Goal: Transaction & Acquisition: Purchase product/service

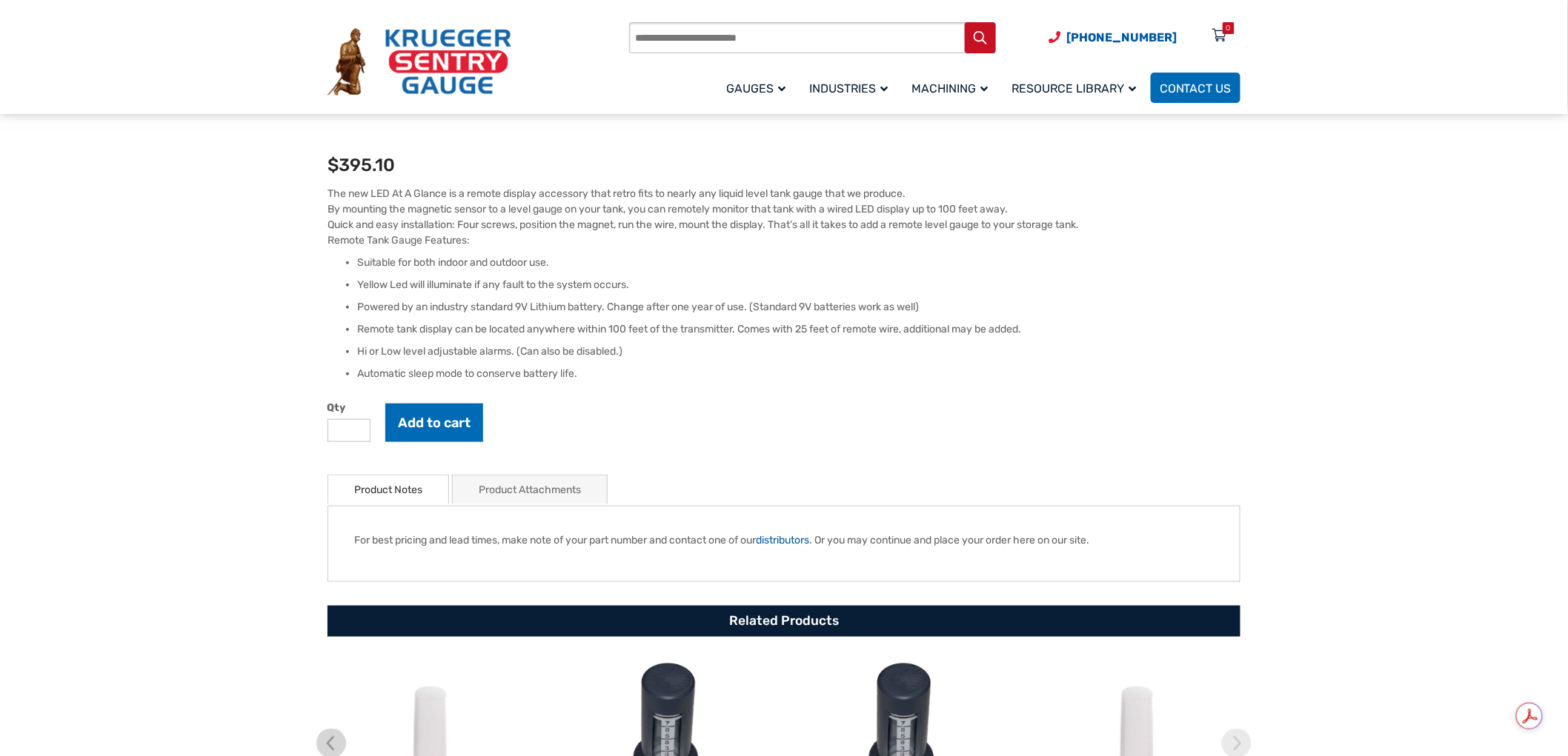
scroll to position [411, 0]
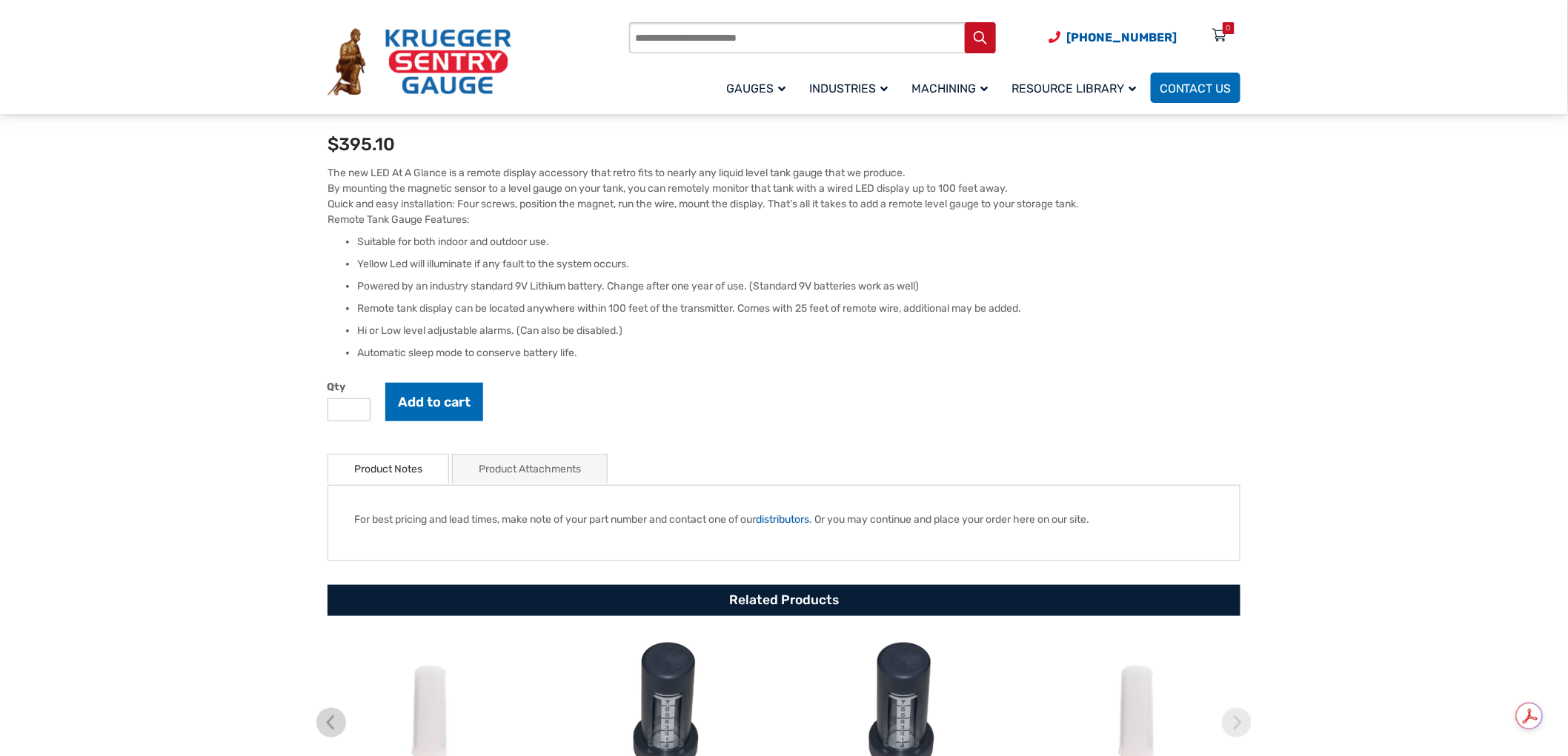
click at [566, 472] on link "Product Attachments" at bounding box center [530, 469] width 102 height 29
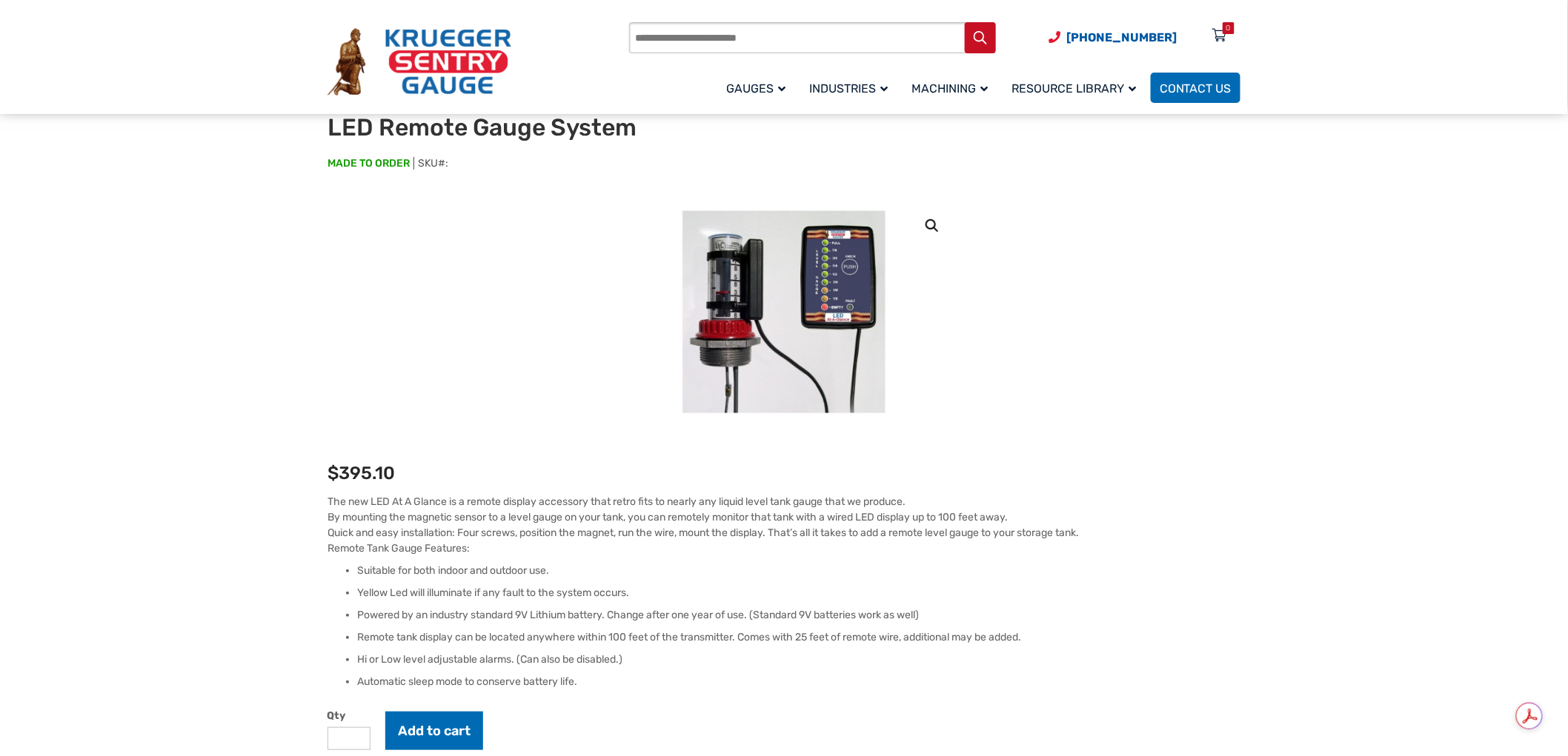
scroll to position [0, 0]
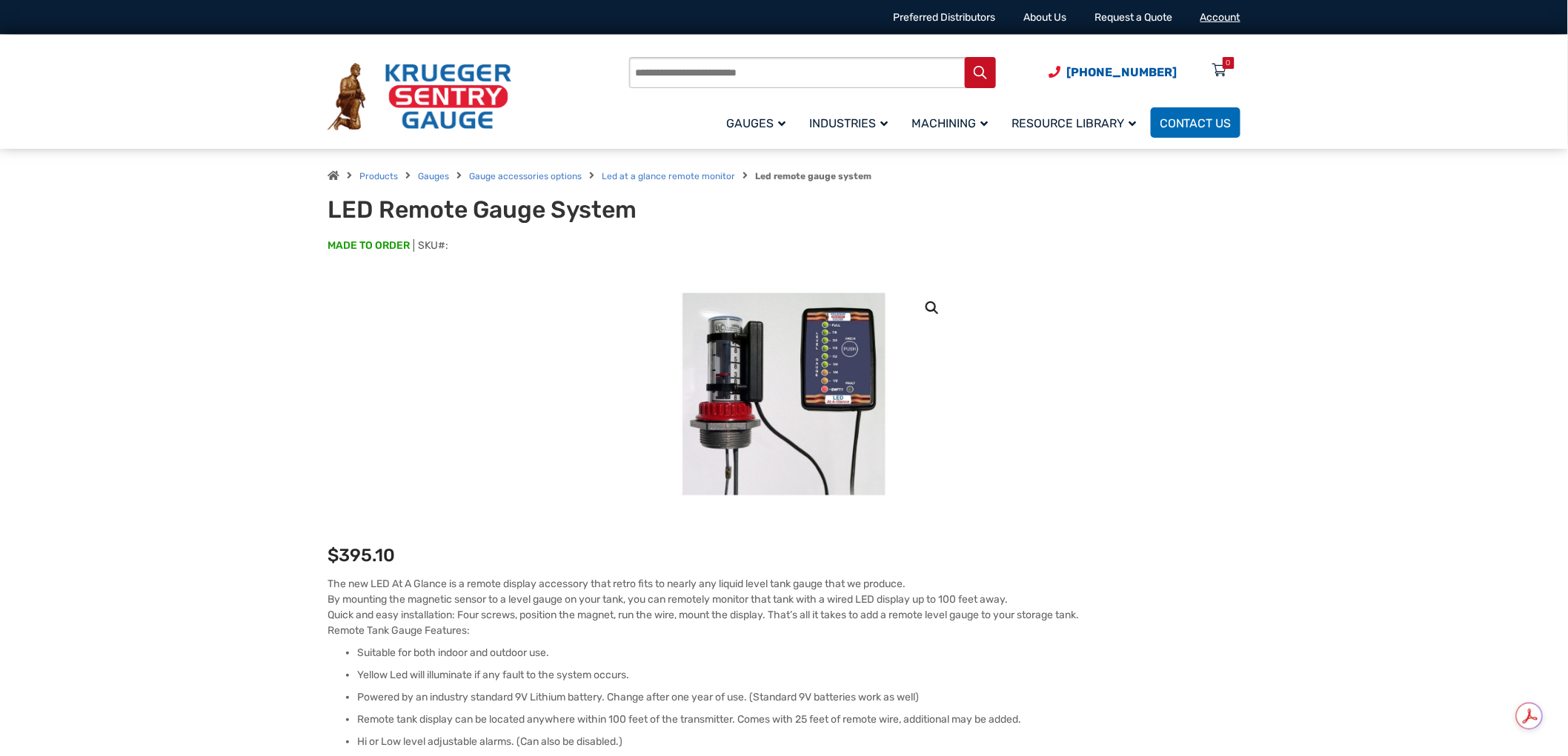
click at [1214, 18] on link "Account" at bounding box center [1220, 17] width 40 height 12
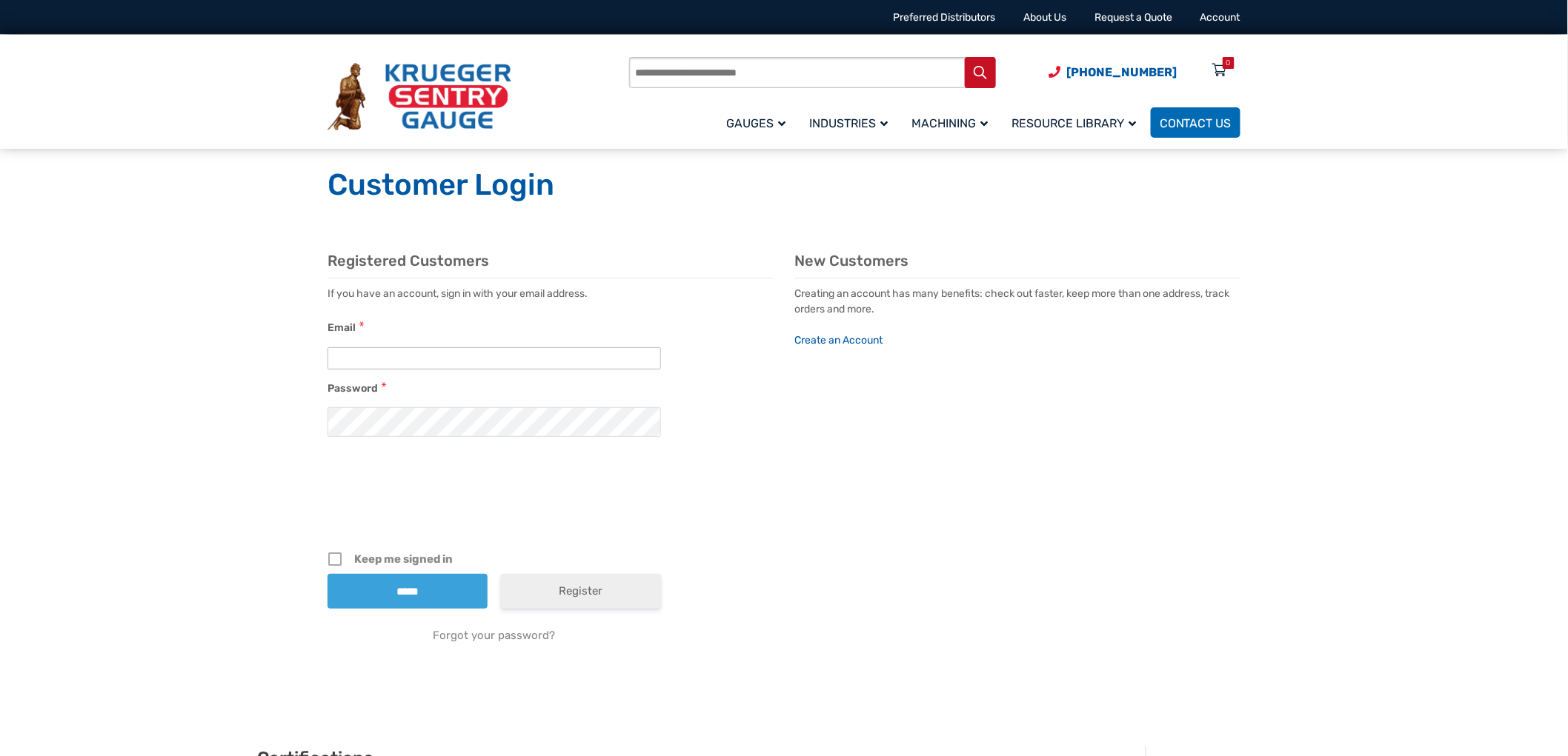
click at [415, 357] on input "Email" at bounding box center [495, 358] width 334 height 22
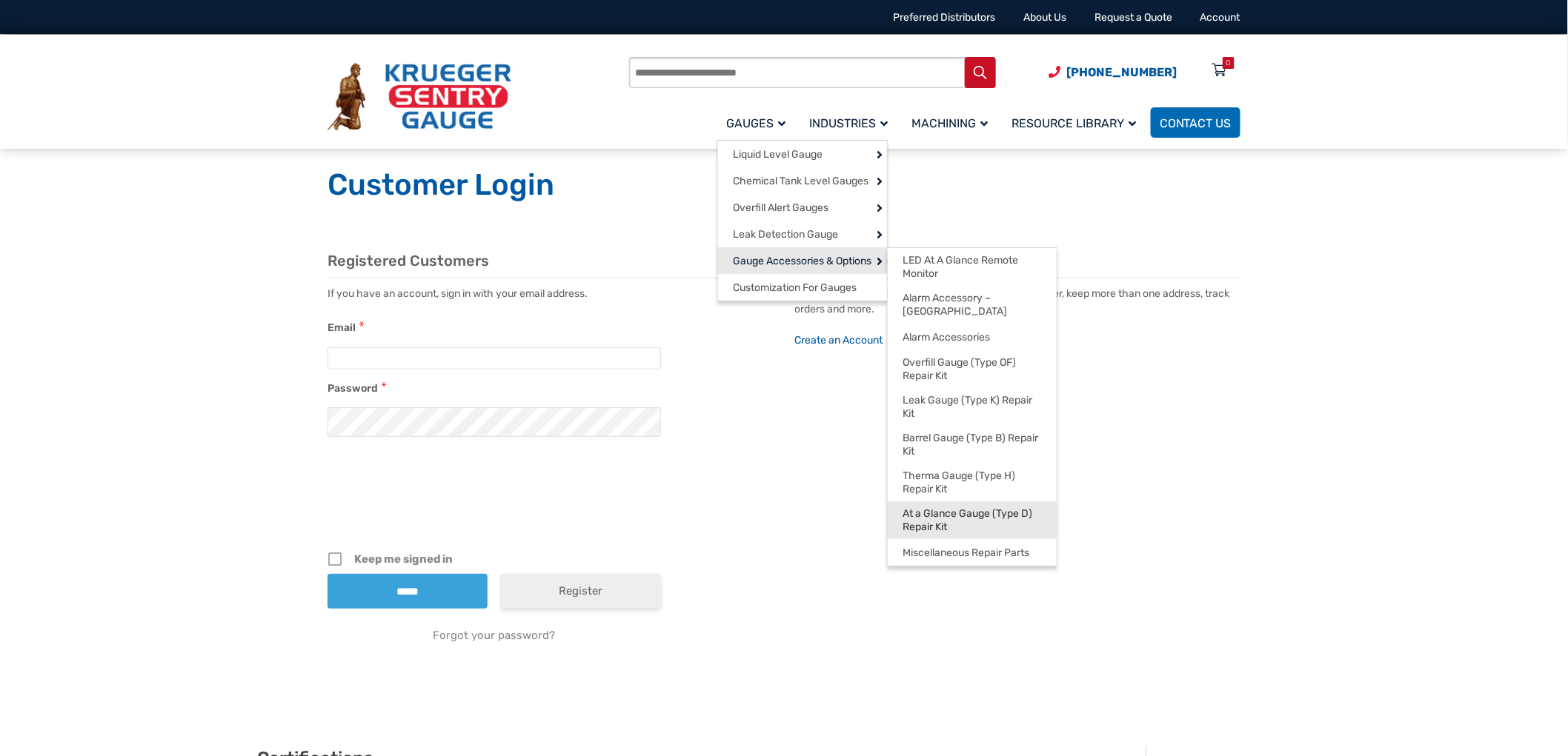
click at [1001, 508] on span "At a Glance Gauge (Type D) Repair Kit" at bounding box center [972, 520] width 140 height 26
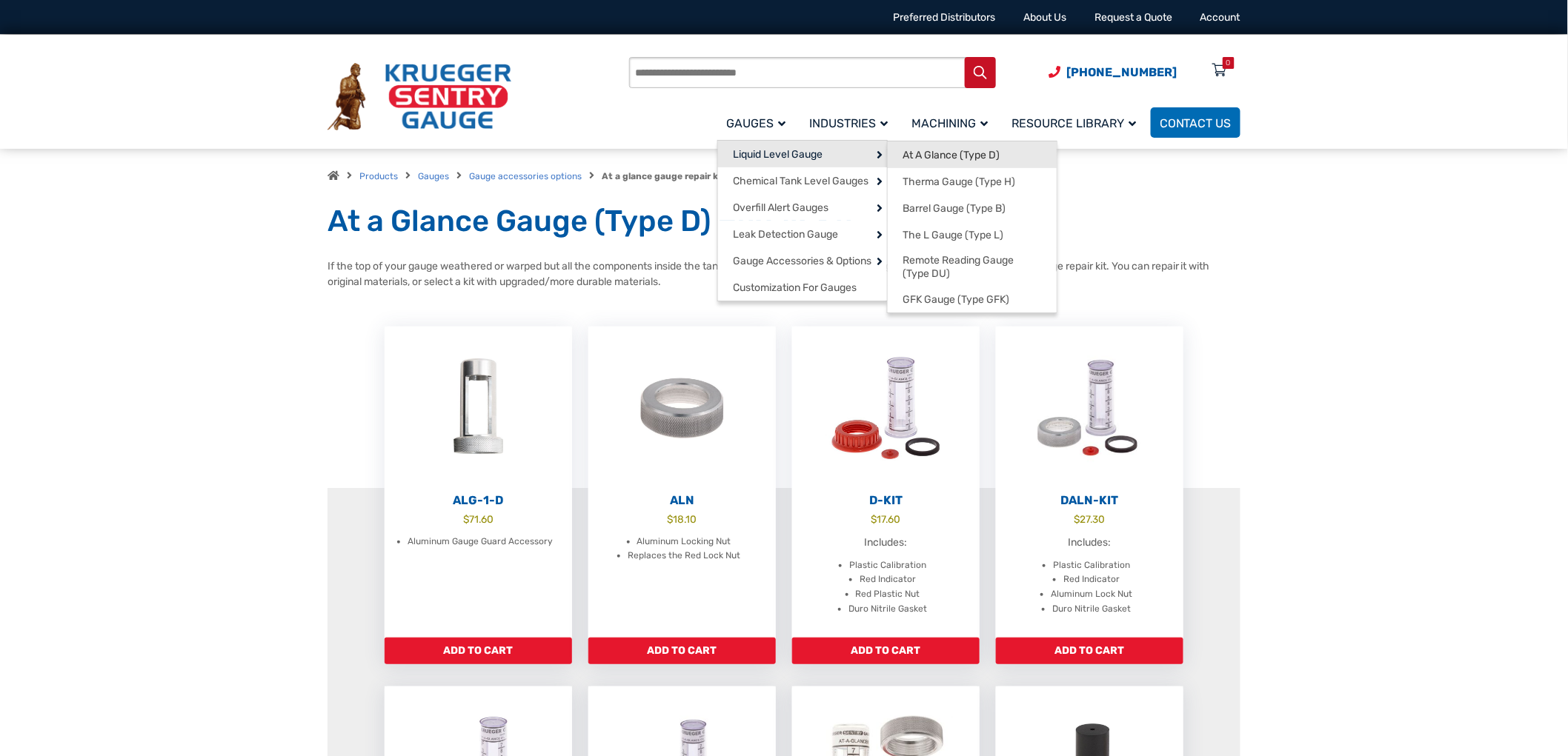
click at [915, 154] on span "At A Glance (Type D)" at bounding box center [951, 155] width 97 height 13
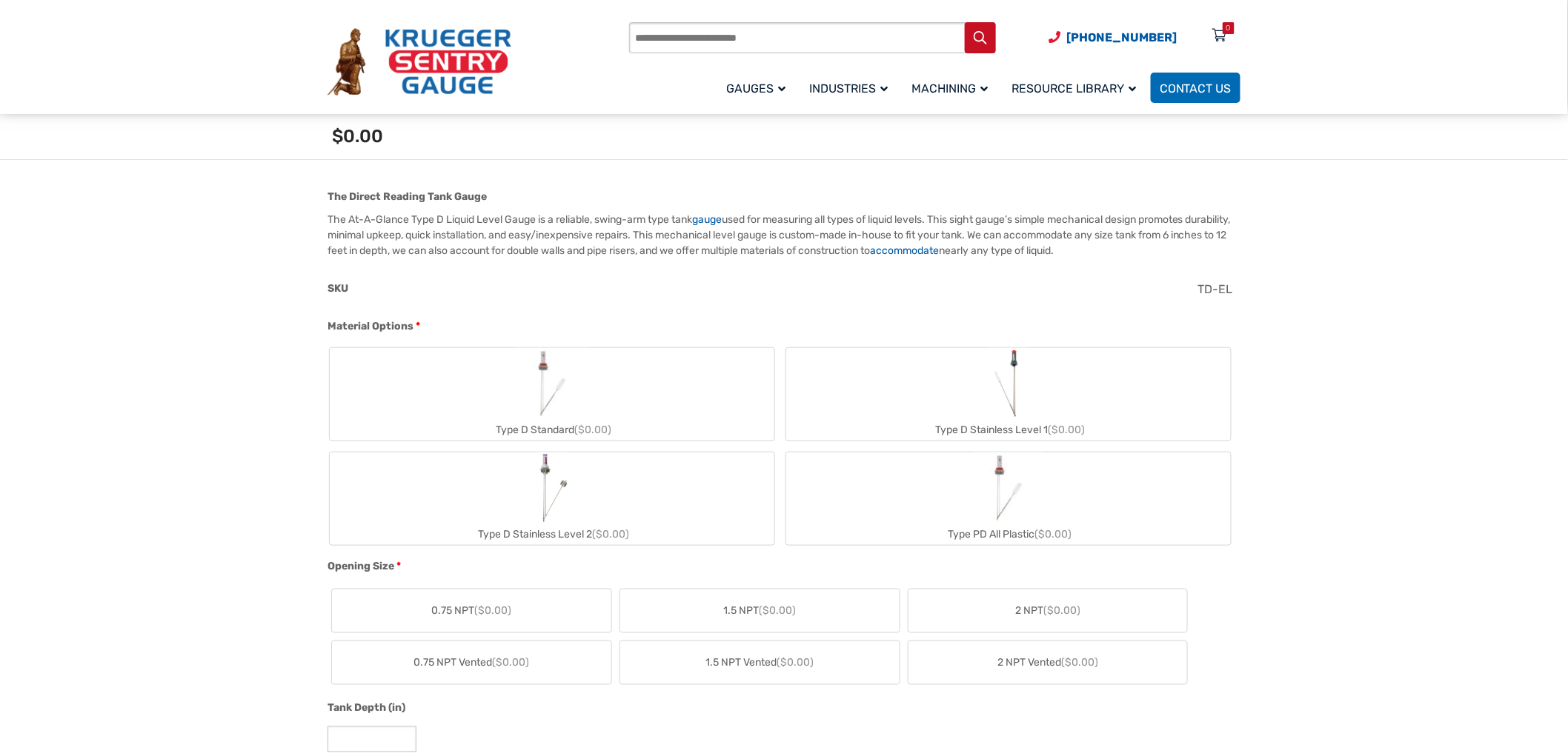
scroll to position [411, 0]
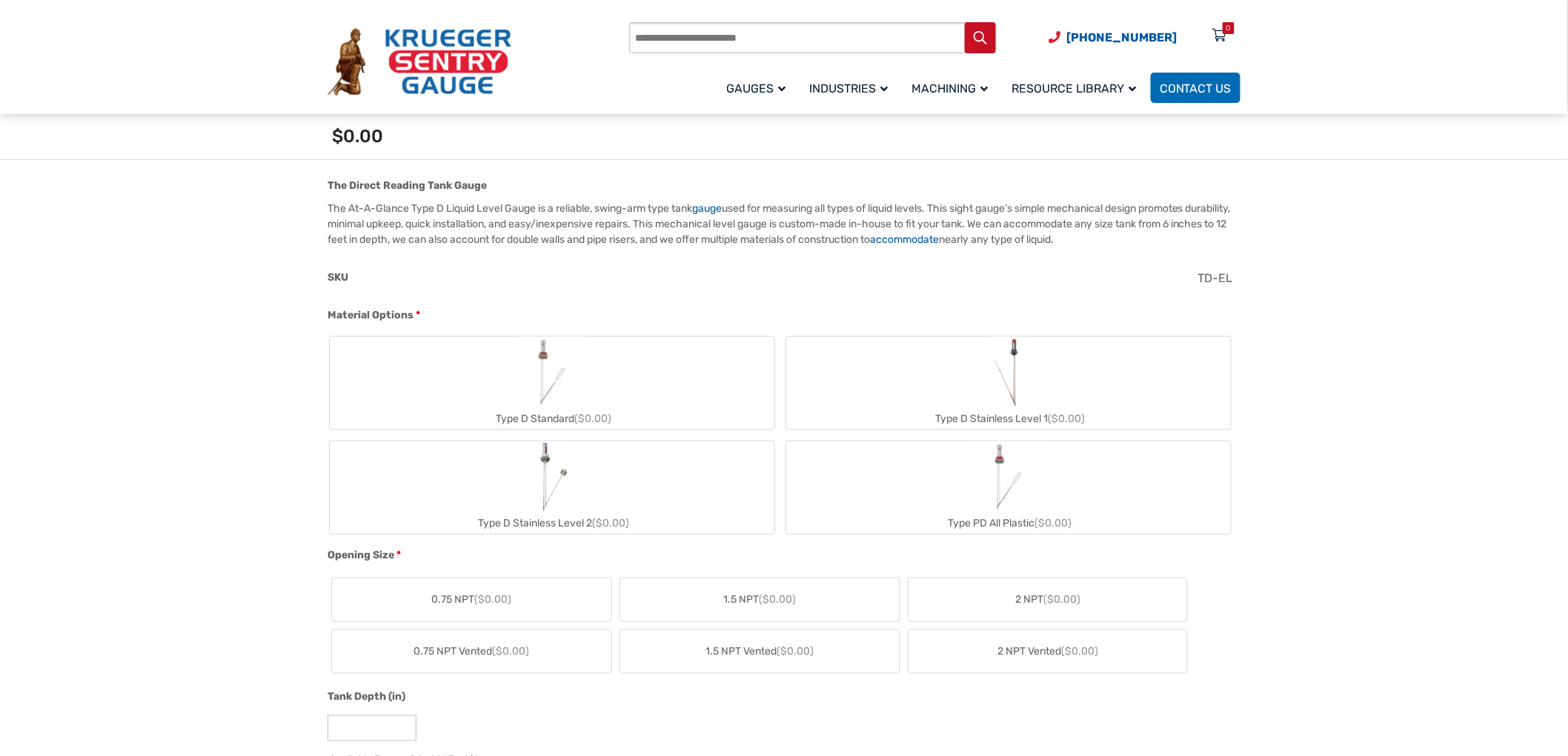
click at [563, 378] on img "Type D Standard" at bounding box center [552, 372] width 71 height 71
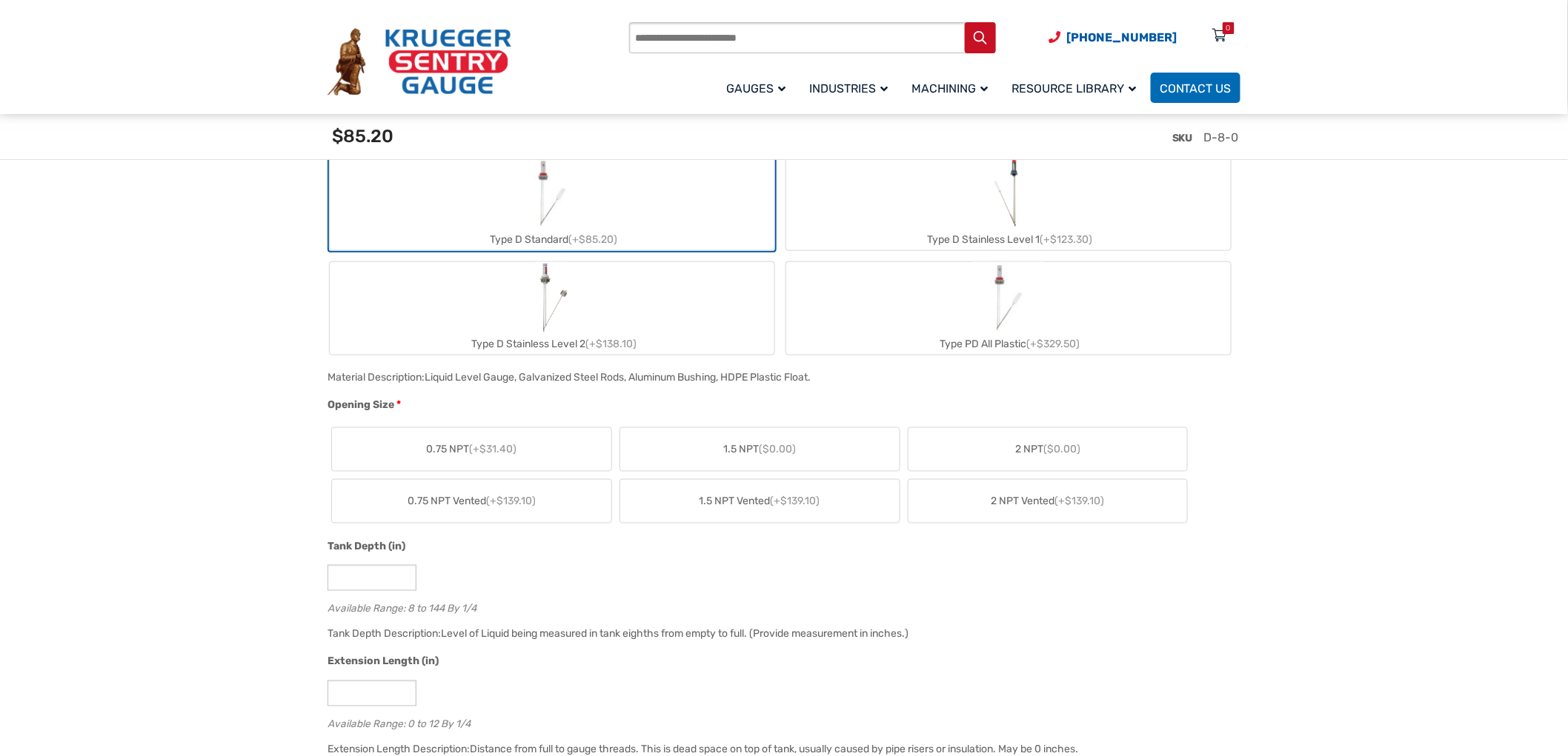
scroll to position [658, 0]
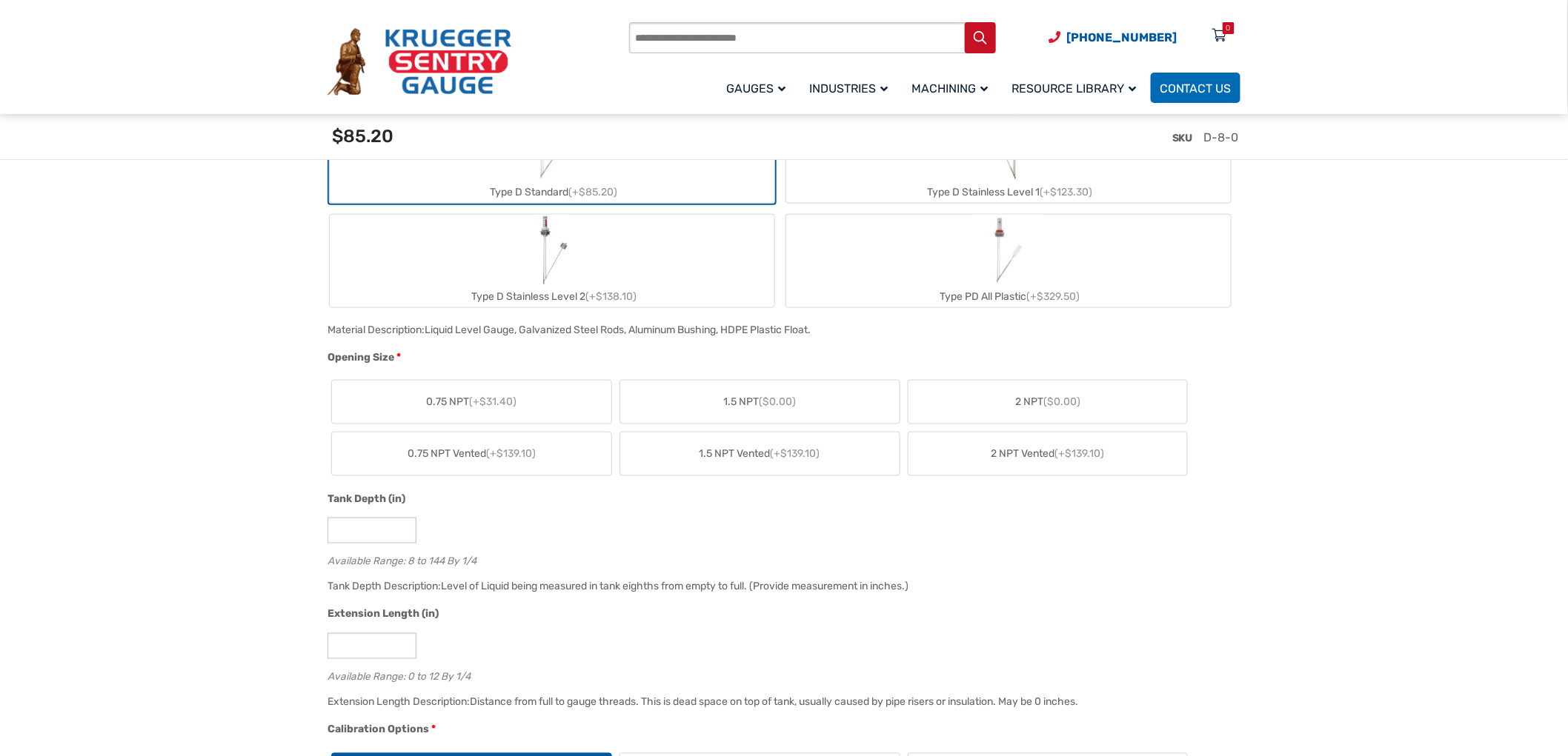
click at [1004, 404] on label "2 NPT ($0.00)" at bounding box center [1048, 402] width 279 height 43
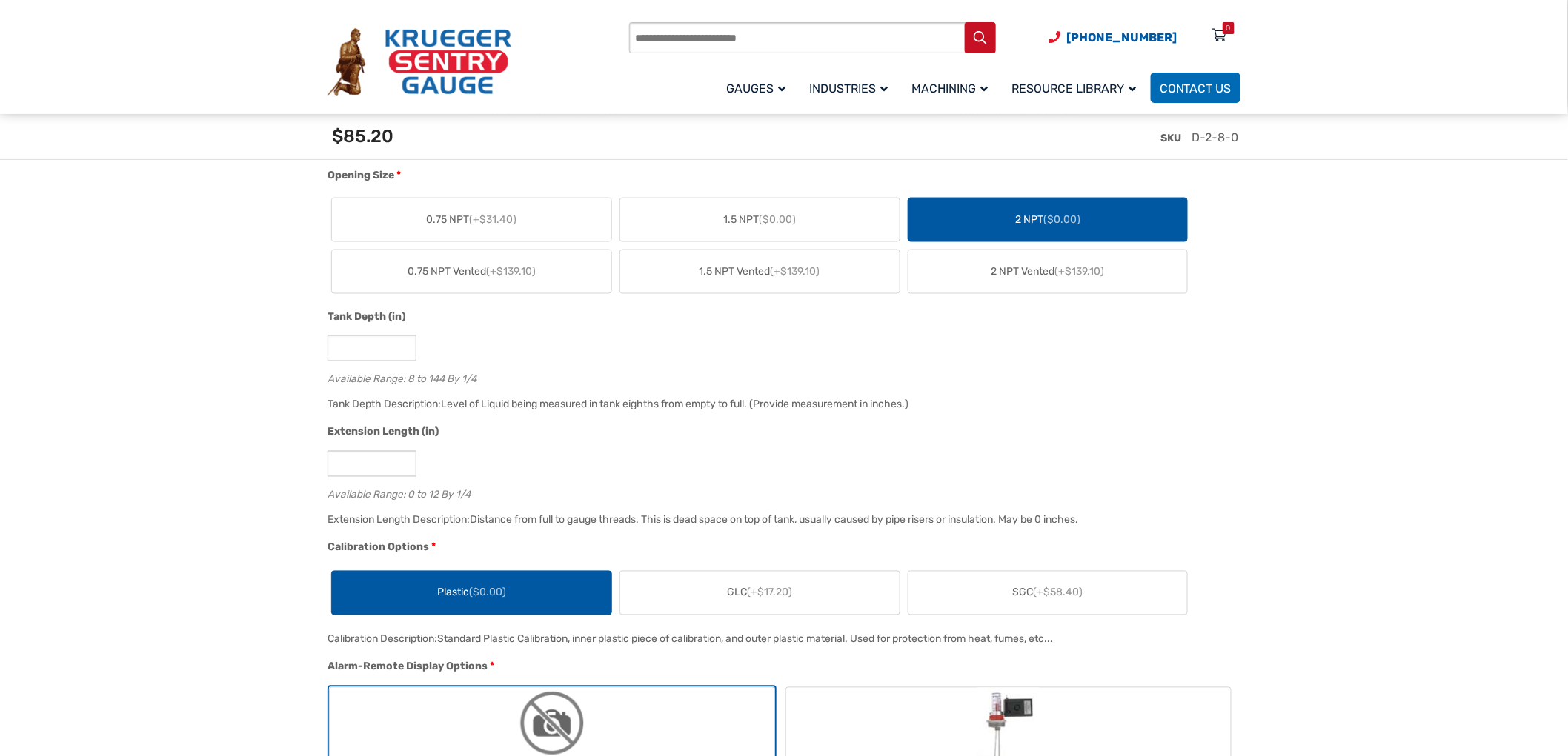
scroll to position [905, 0]
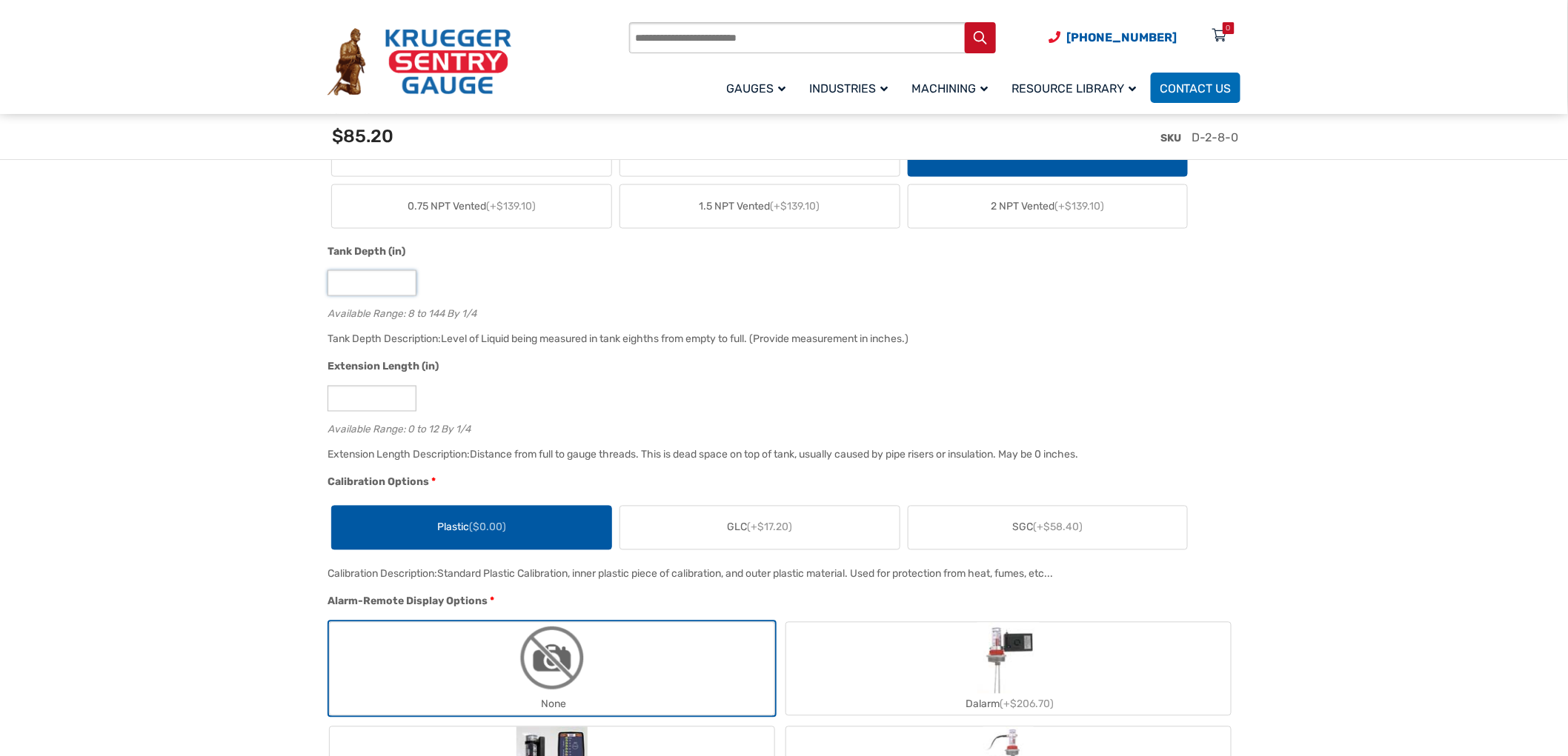
drag, startPoint x: 358, startPoint y: 281, endPoint x: 279, endPoint y: 281, distance: 79.0
drag, startPoint x: 344, startPoint y: 277, endPoint x: 297, endPoint y: 297, distance: 51.1
type input "***"
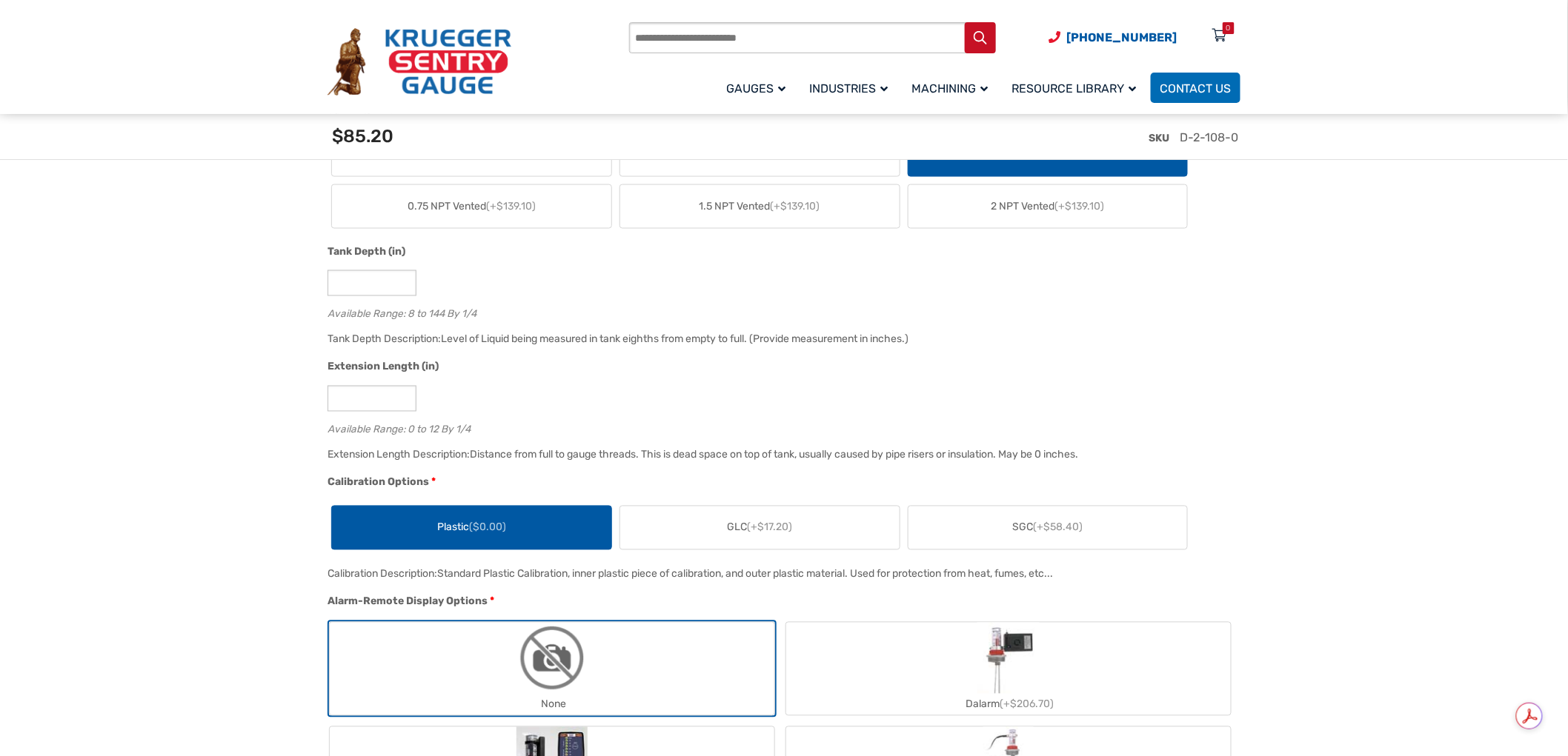
click at [601, 364] on div "Extension Length (in)" at bounding box center [780, 368] width 906 height 19
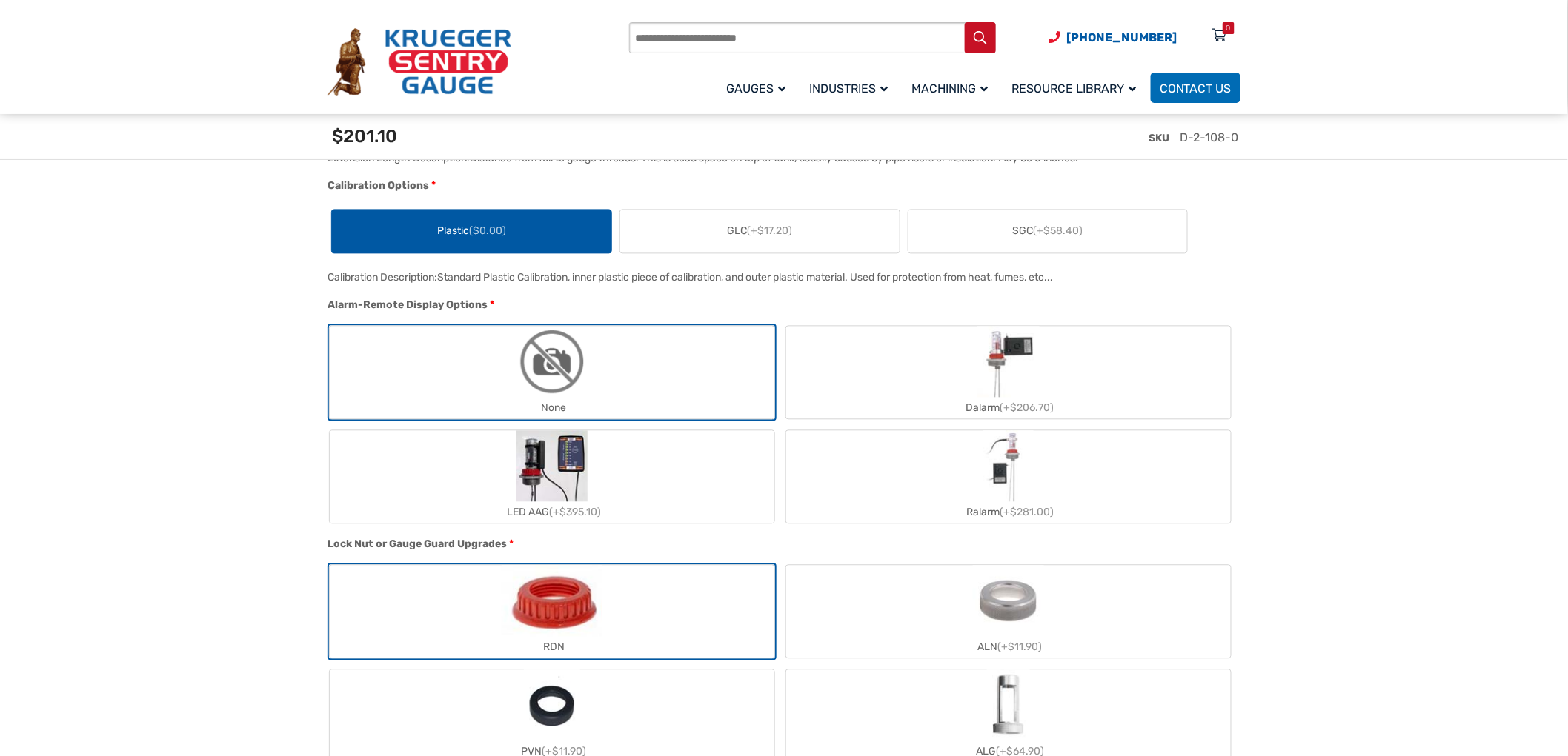
scroll to position [1234, 0]
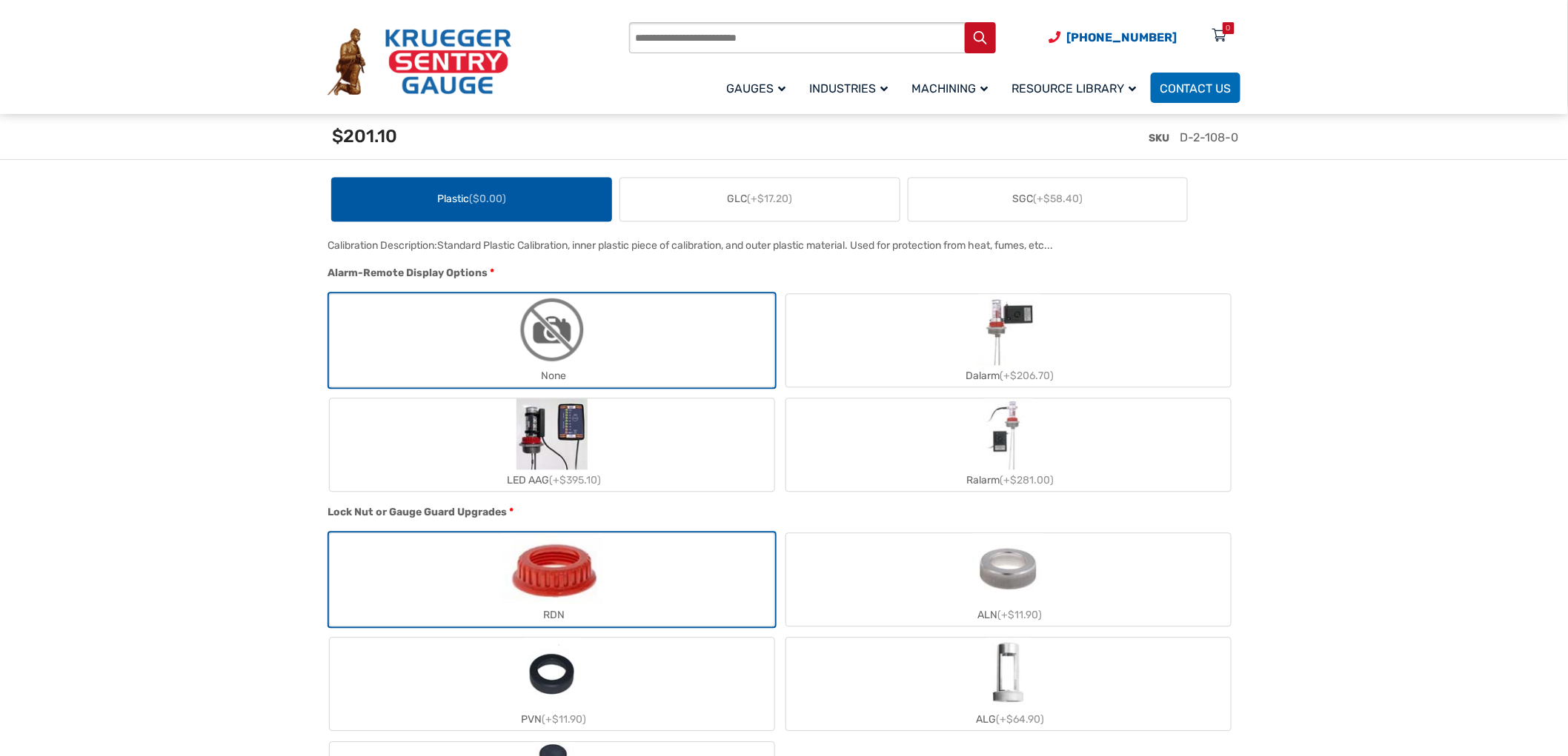
click at [675, 432] on label "LED AAG (+$395.10)" at bounding box center [552, 445] width 444 height 92
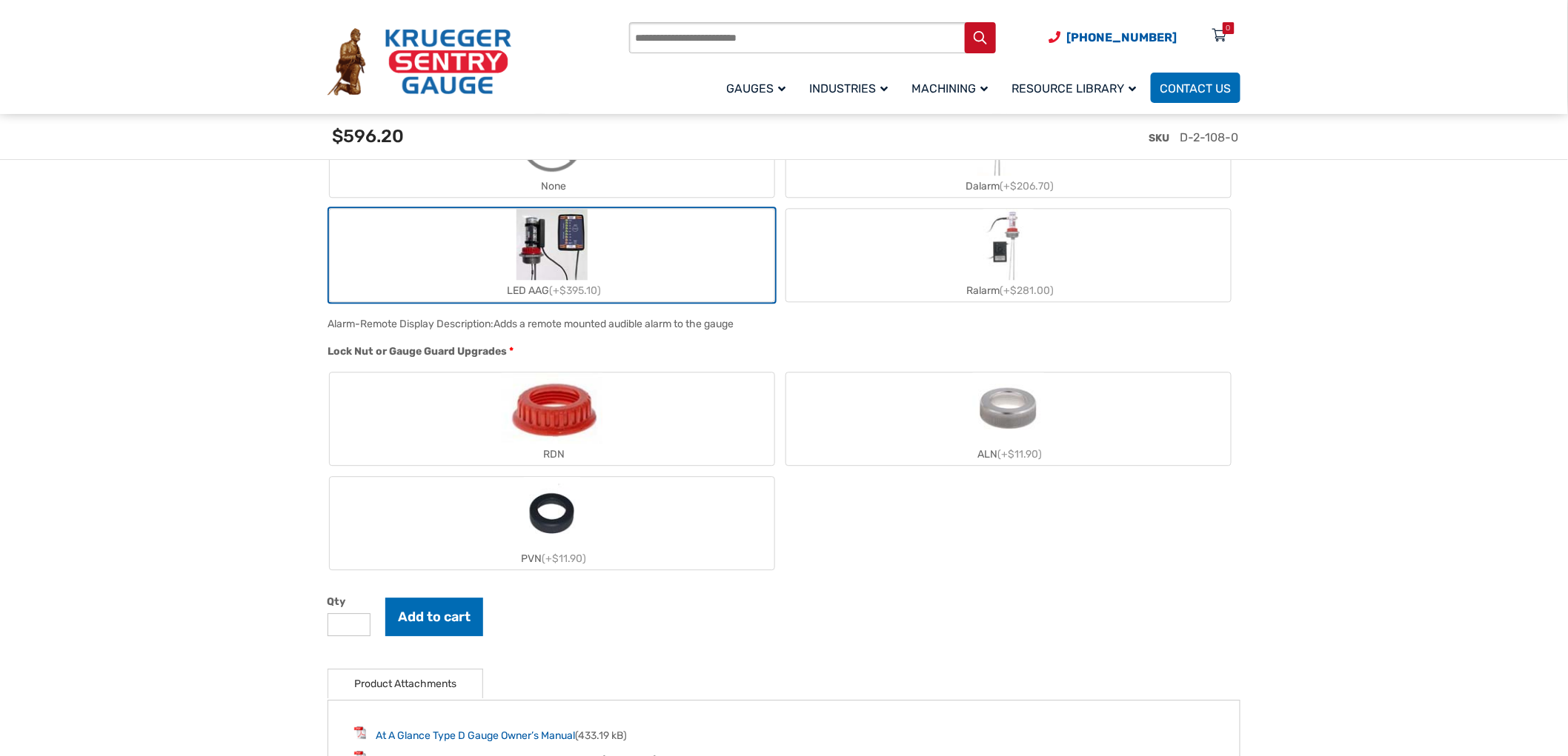
scroll to position [1481, 0]
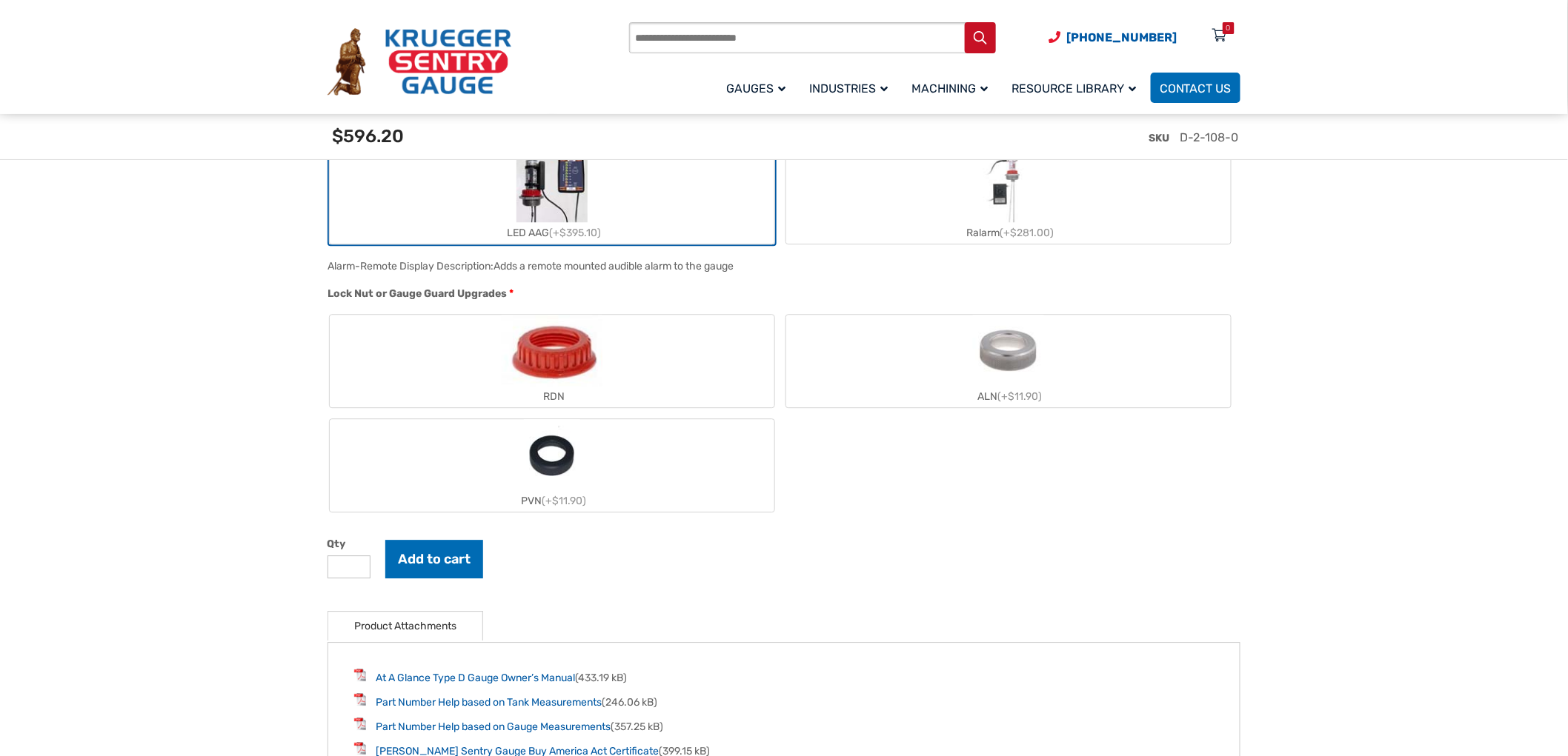
click at [582, 369] on img "RDN" at bounding box center [552, 350] width 101 height 71
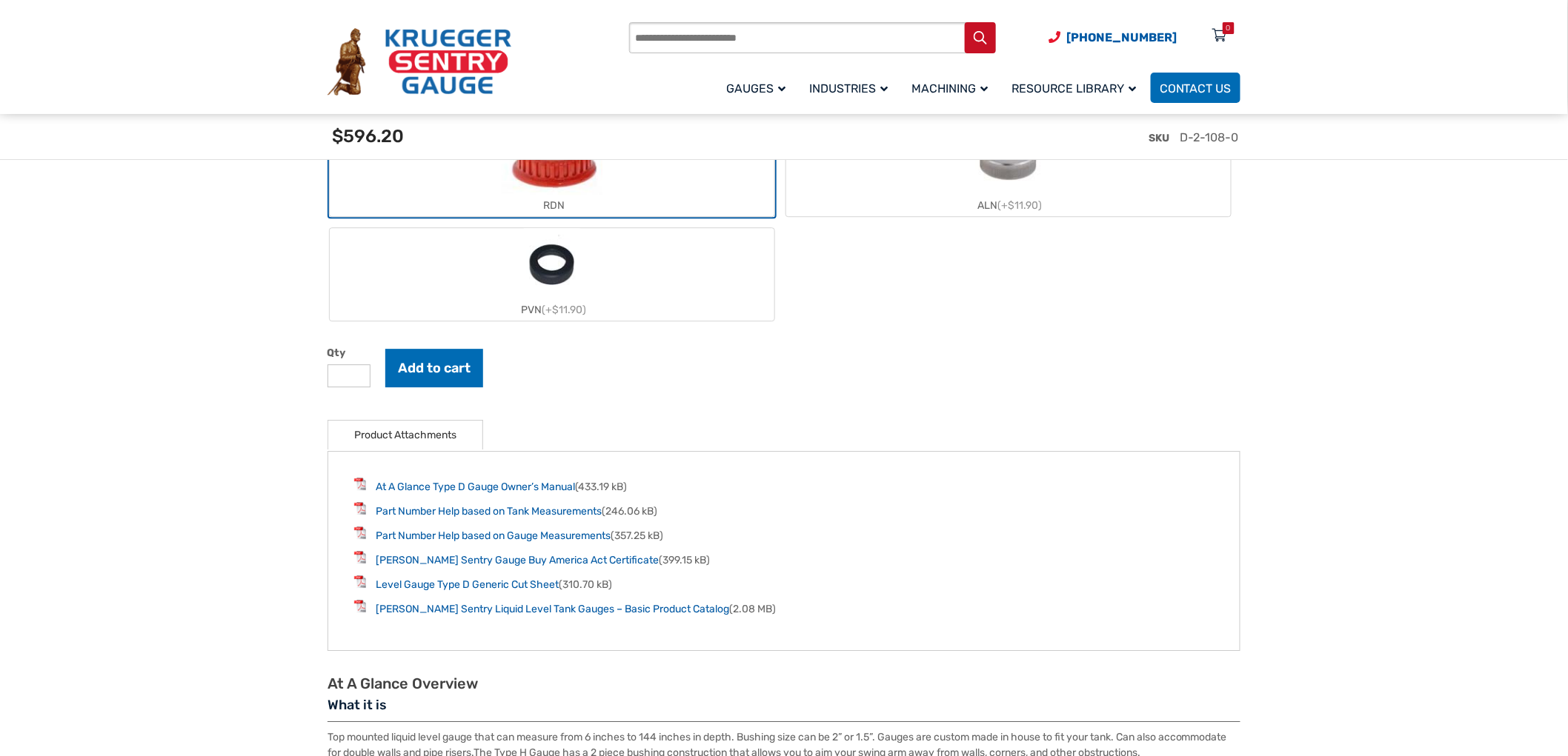
scroll to position [1646, 0]
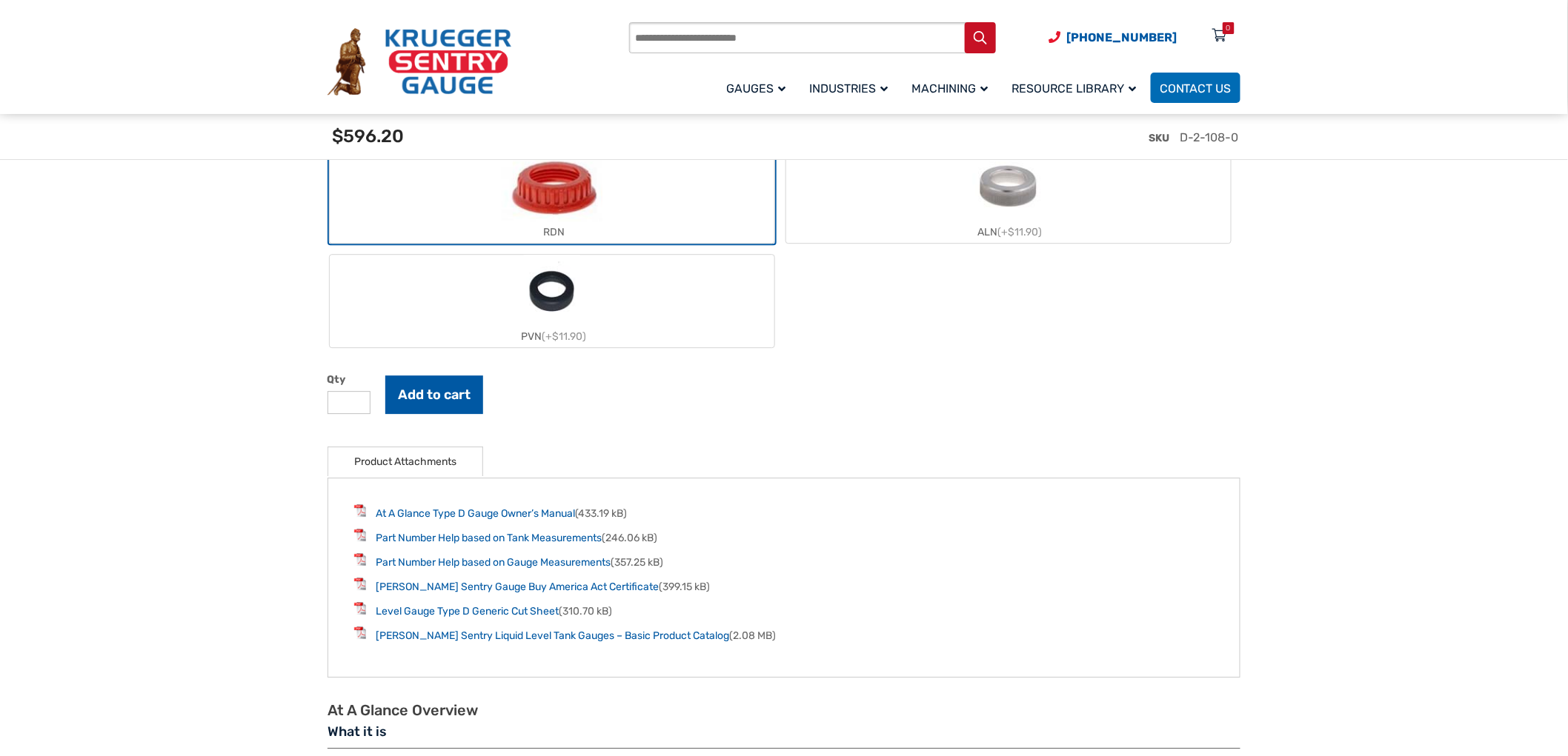
click at [451, 389] on button "Add to cart" at bounding box center [434, 395] width 97 height 39
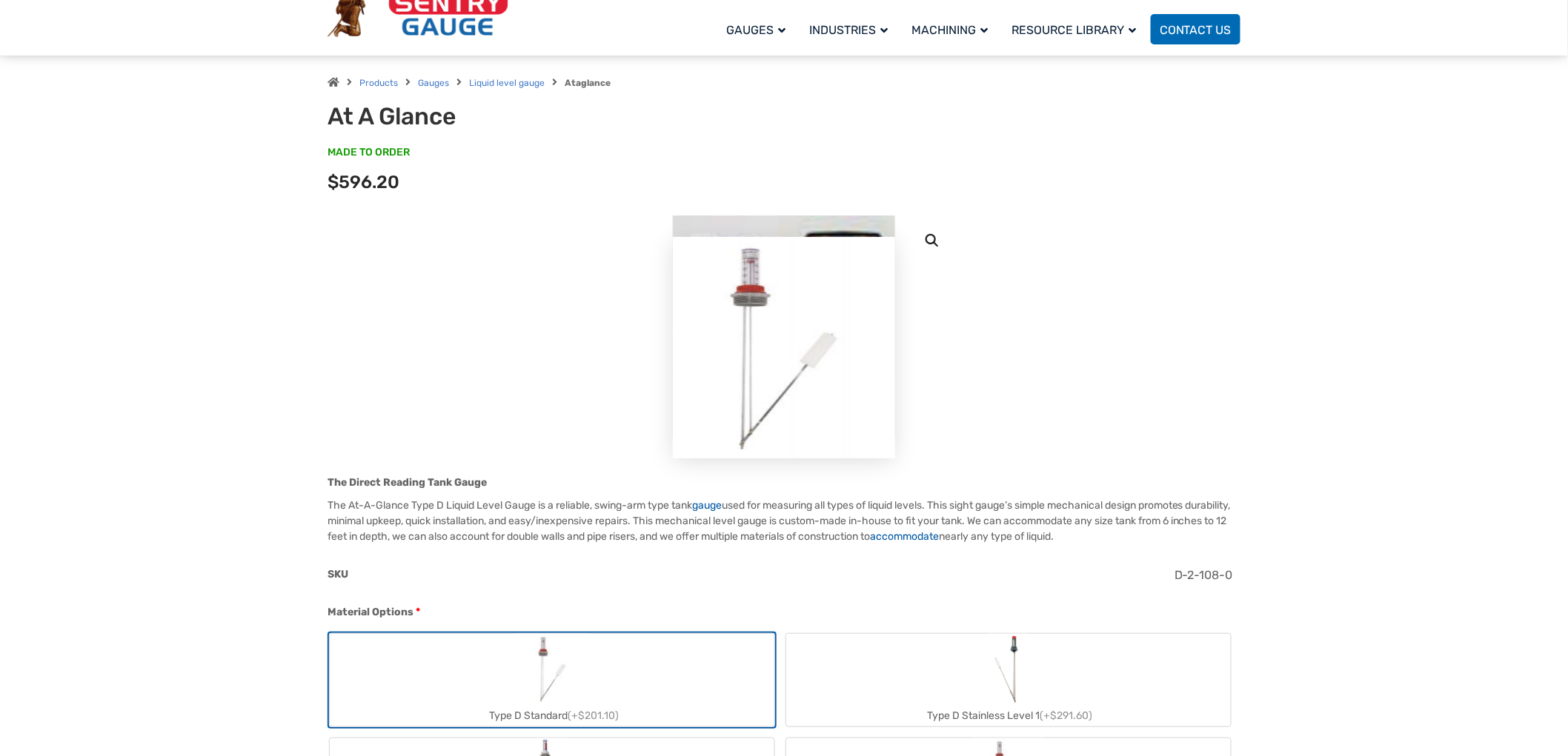
scroll to position [0, 0]
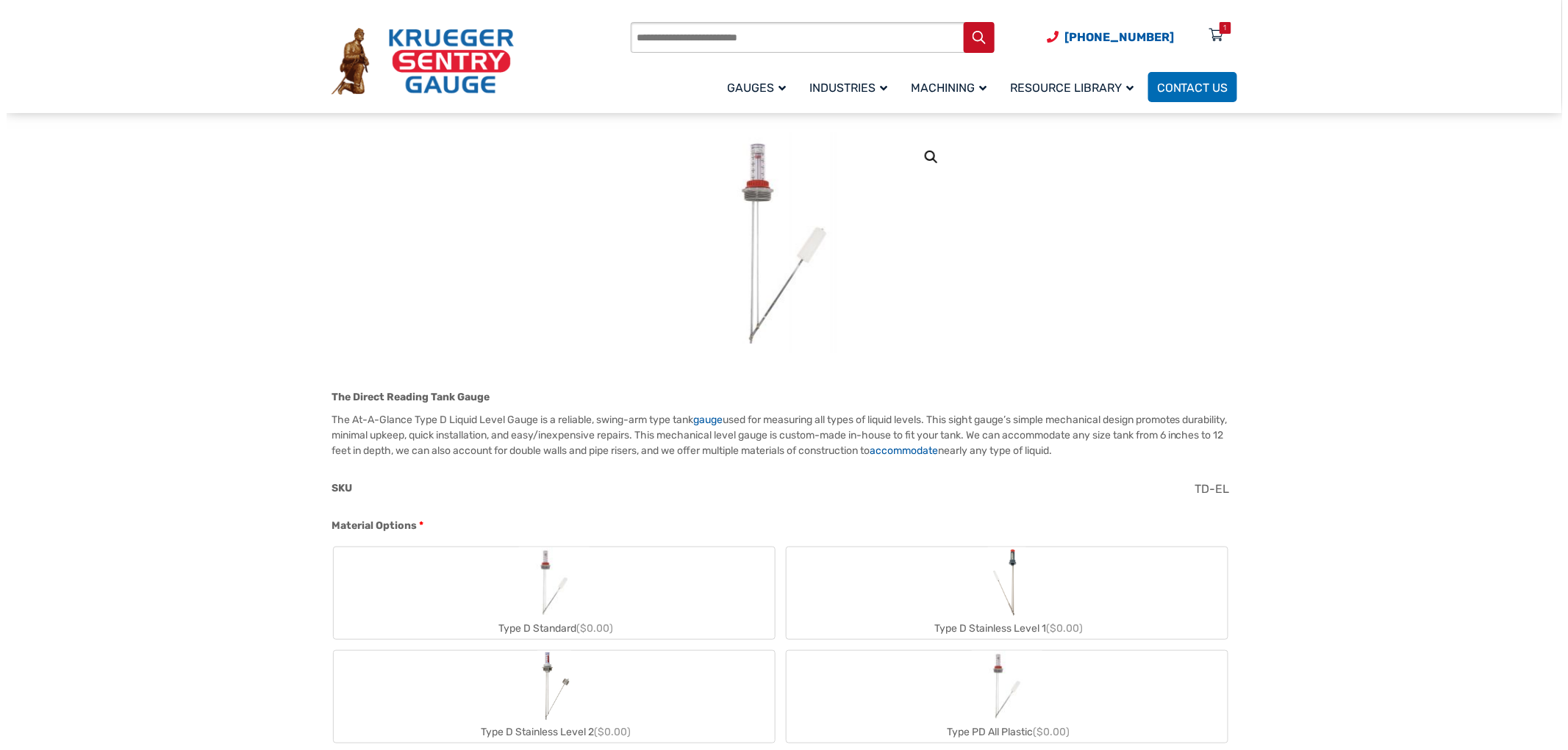
scroll to position [245, 0]
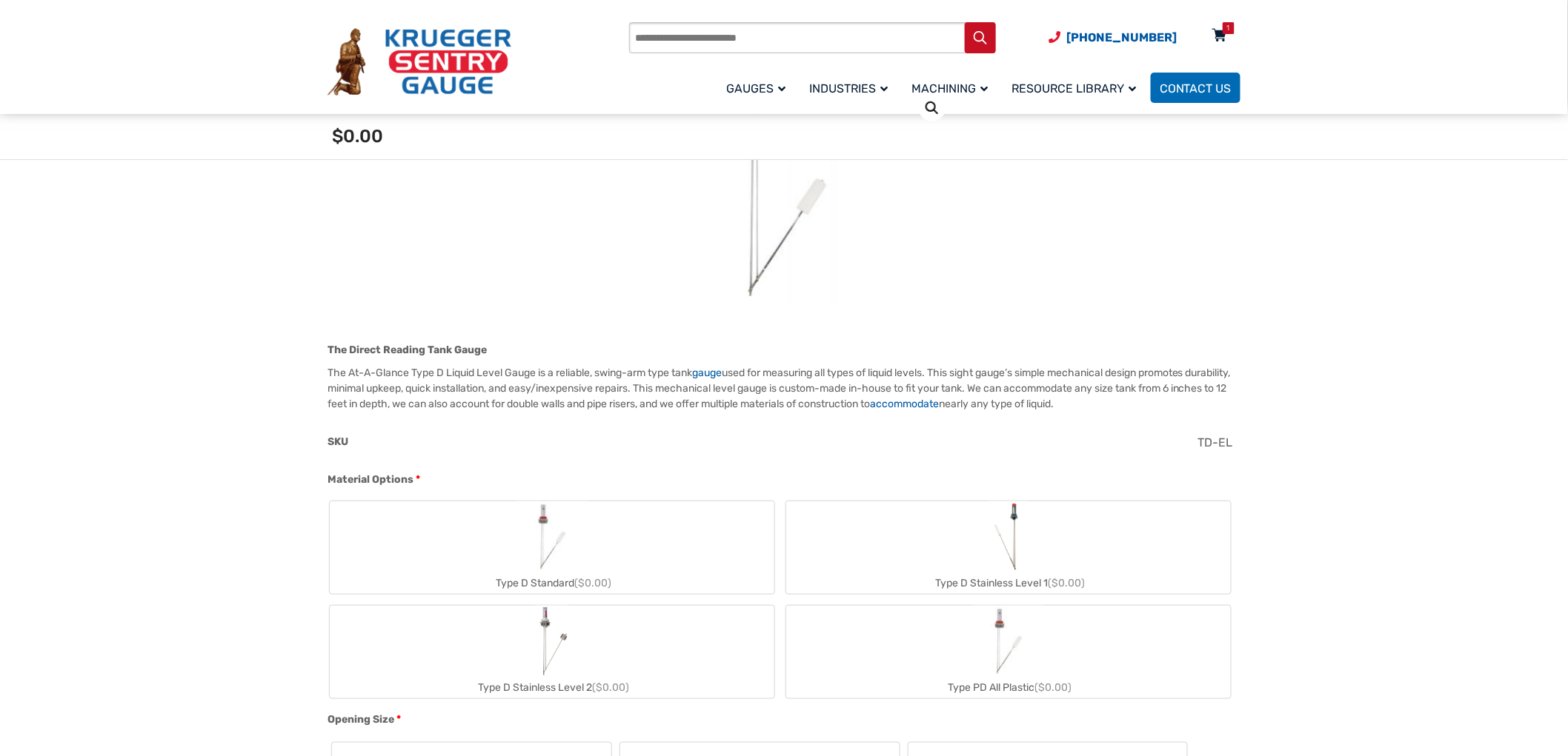
click at [1219, 33] on icon at bounding box center [1220, 36] width 15 height 24
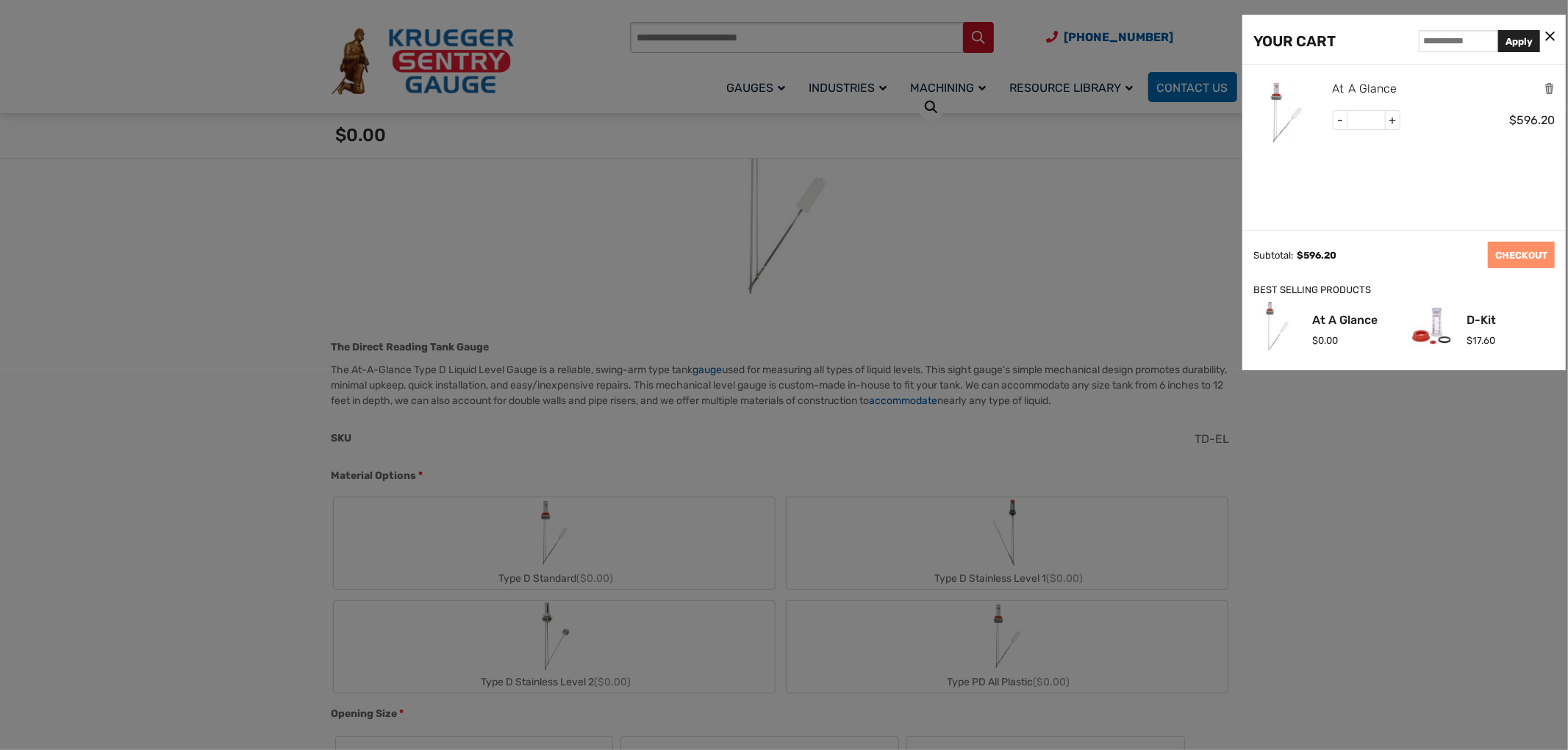
click at [1341, 86] on link "At A Glance" at bounding box center [1365, 88] width 65 height 19
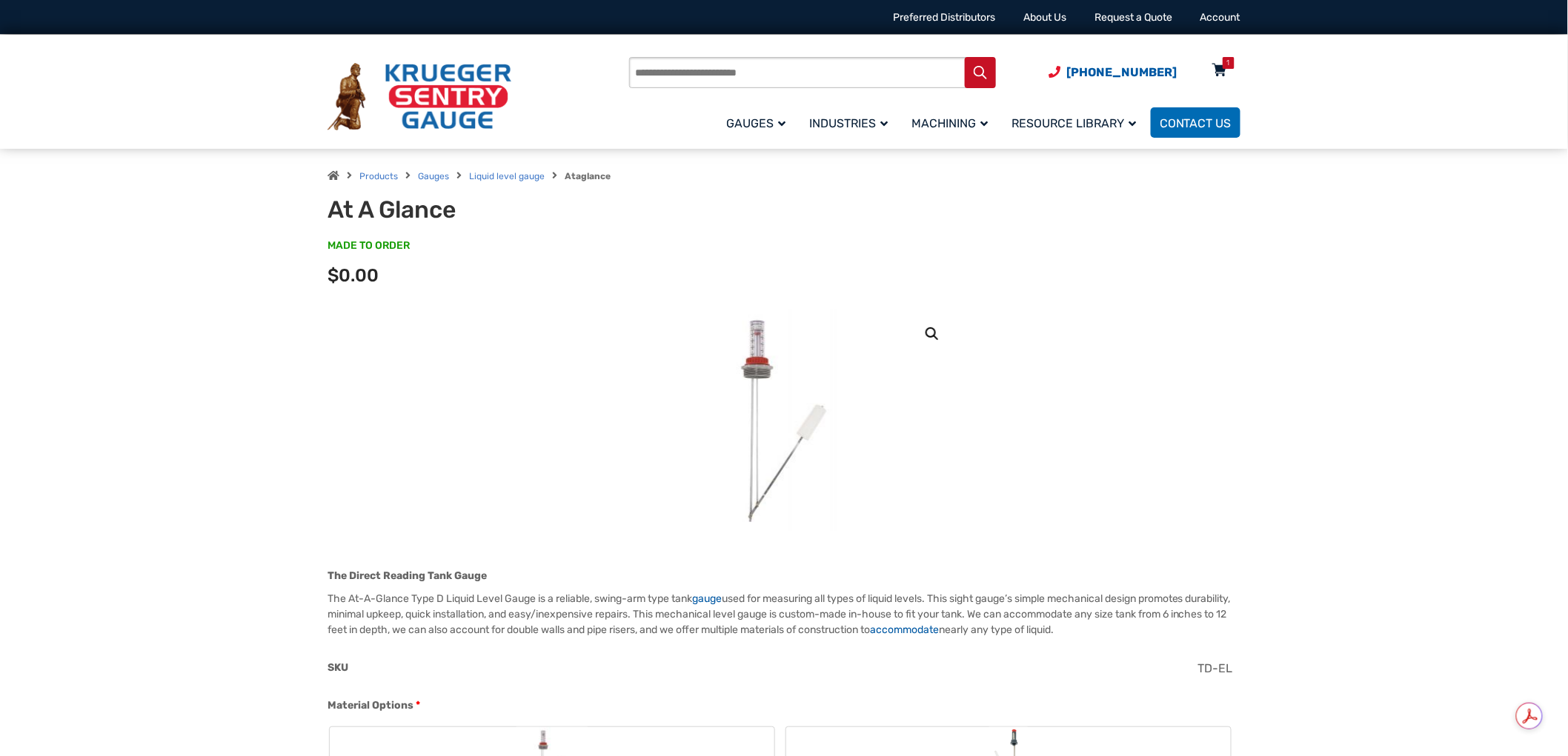
click at [1228, 64] on div "1" at bounding box center [1229, 63] width 3 height 12
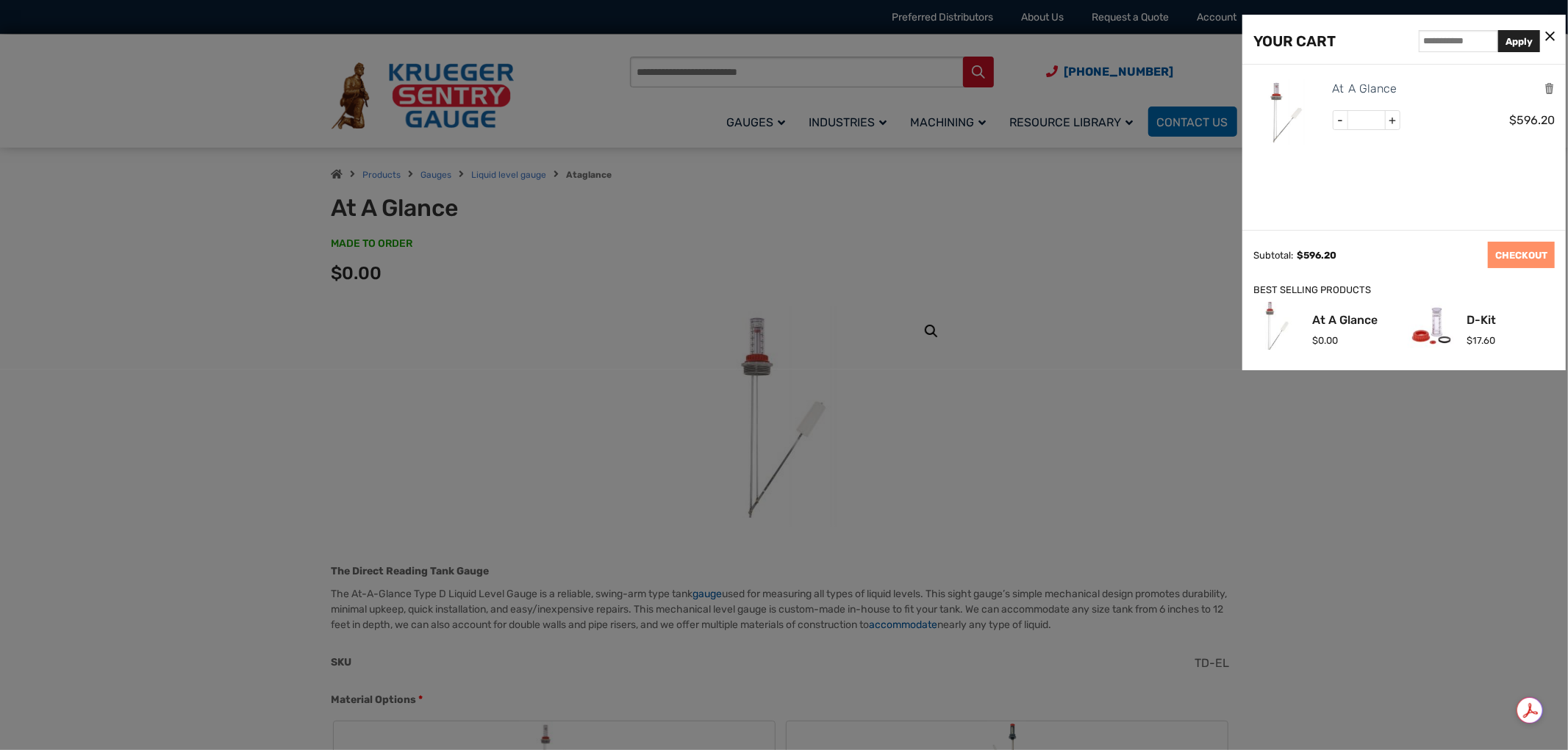
click at [1068, 313] on div at bounding box center [784, 375] width 1568 height 750
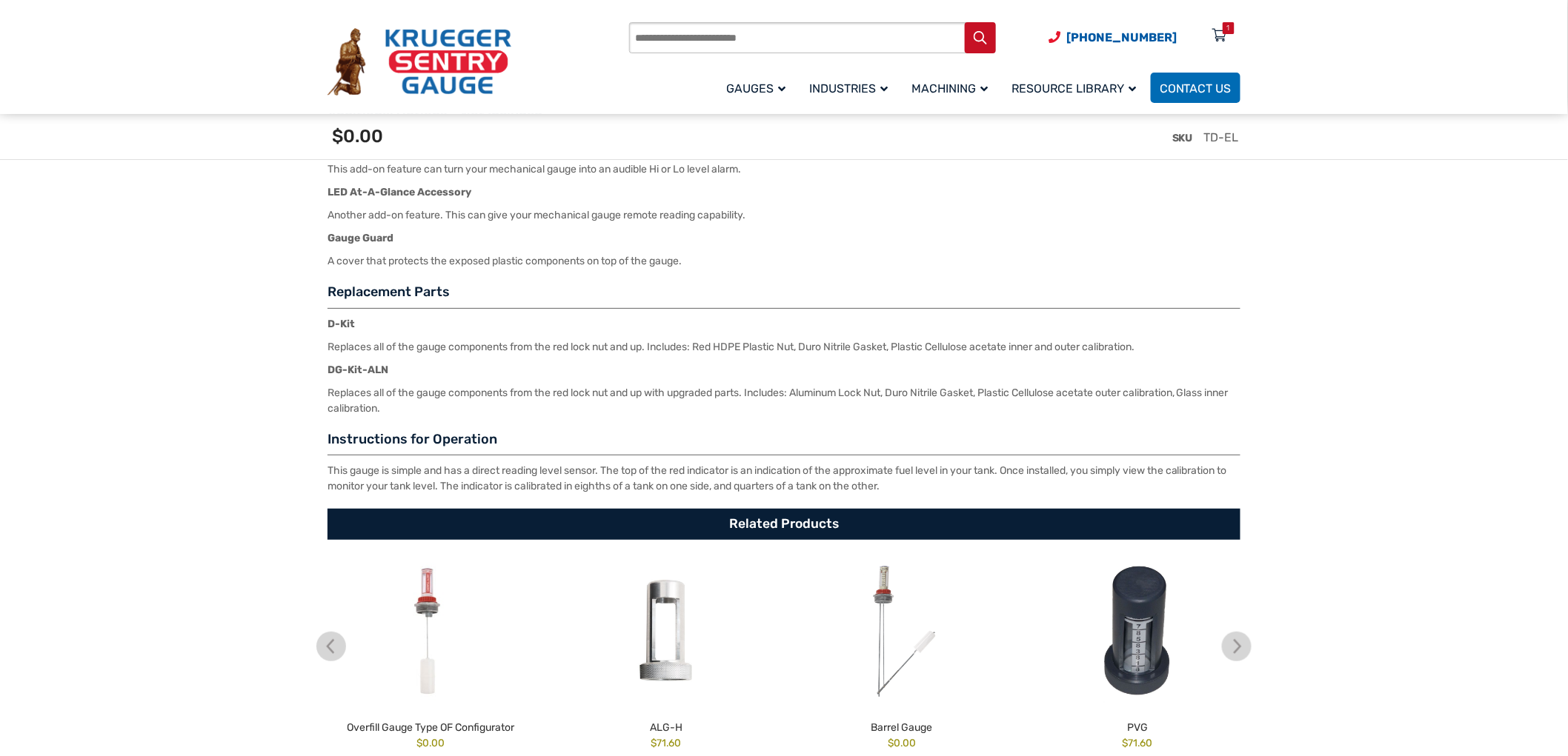
scroll to position [2386, 0]
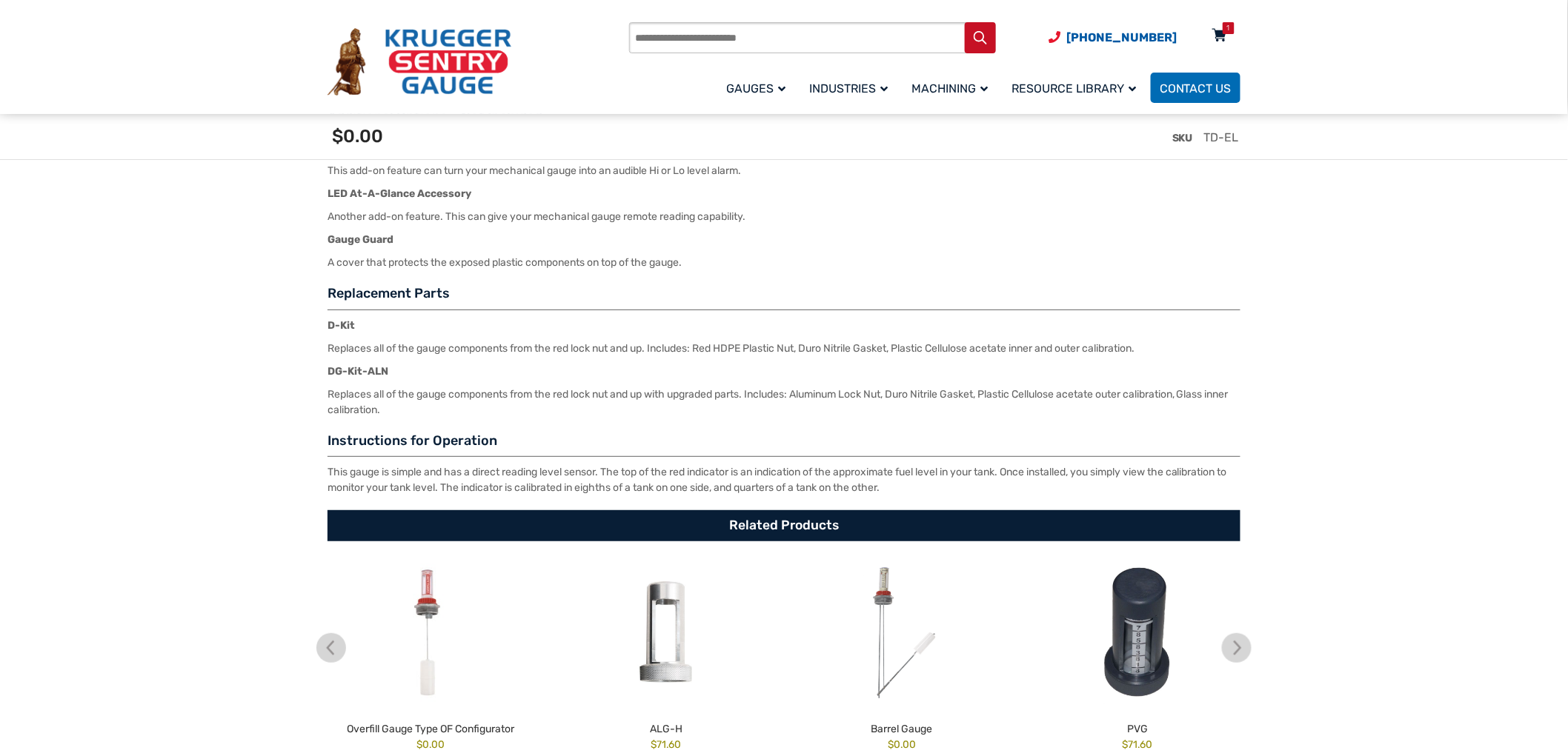
click at [1216, 26] on icon at bounding box center [1220, 36] width 15 height 24
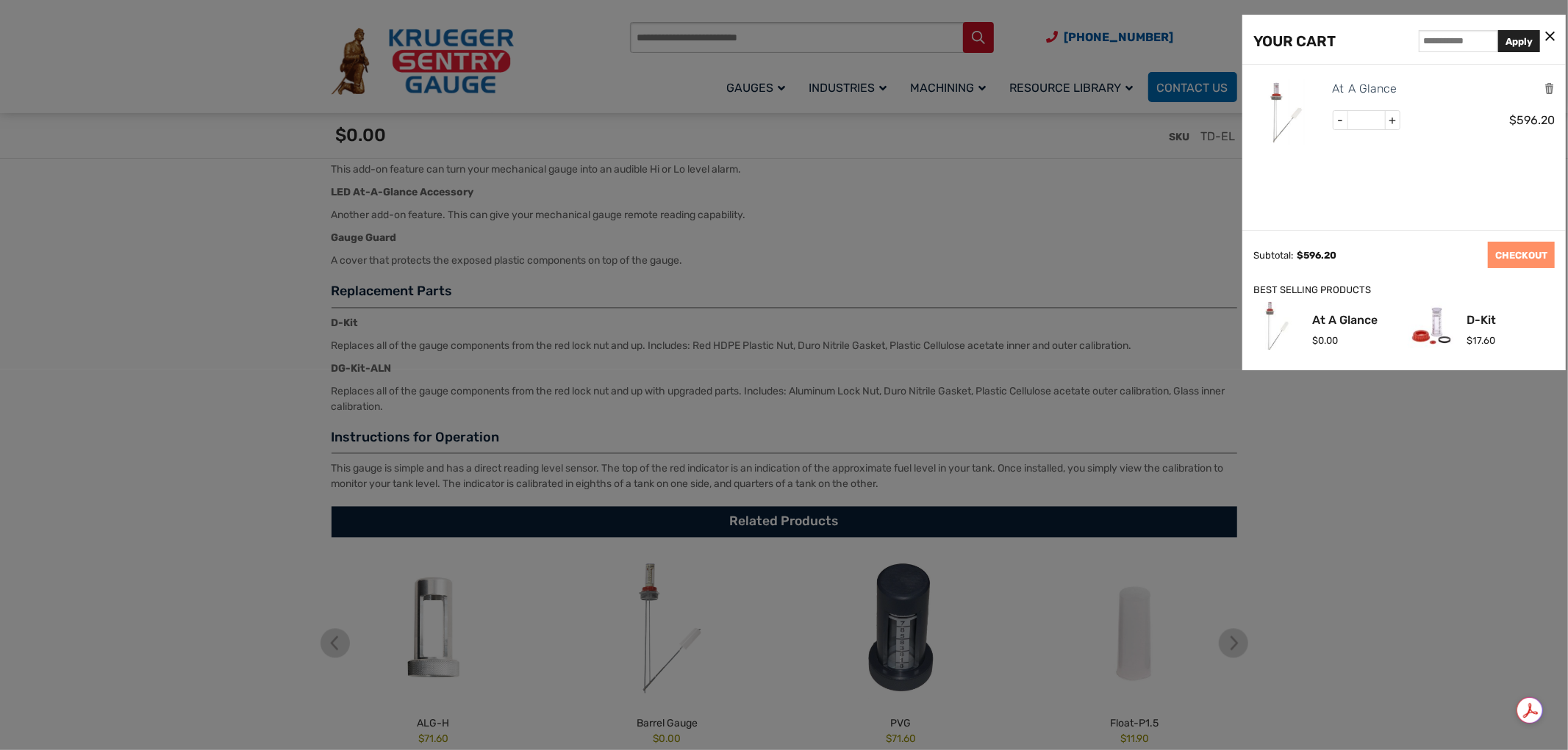
click at [1197, 558] on div at bounding box center [784, 375] width 1568 height 750
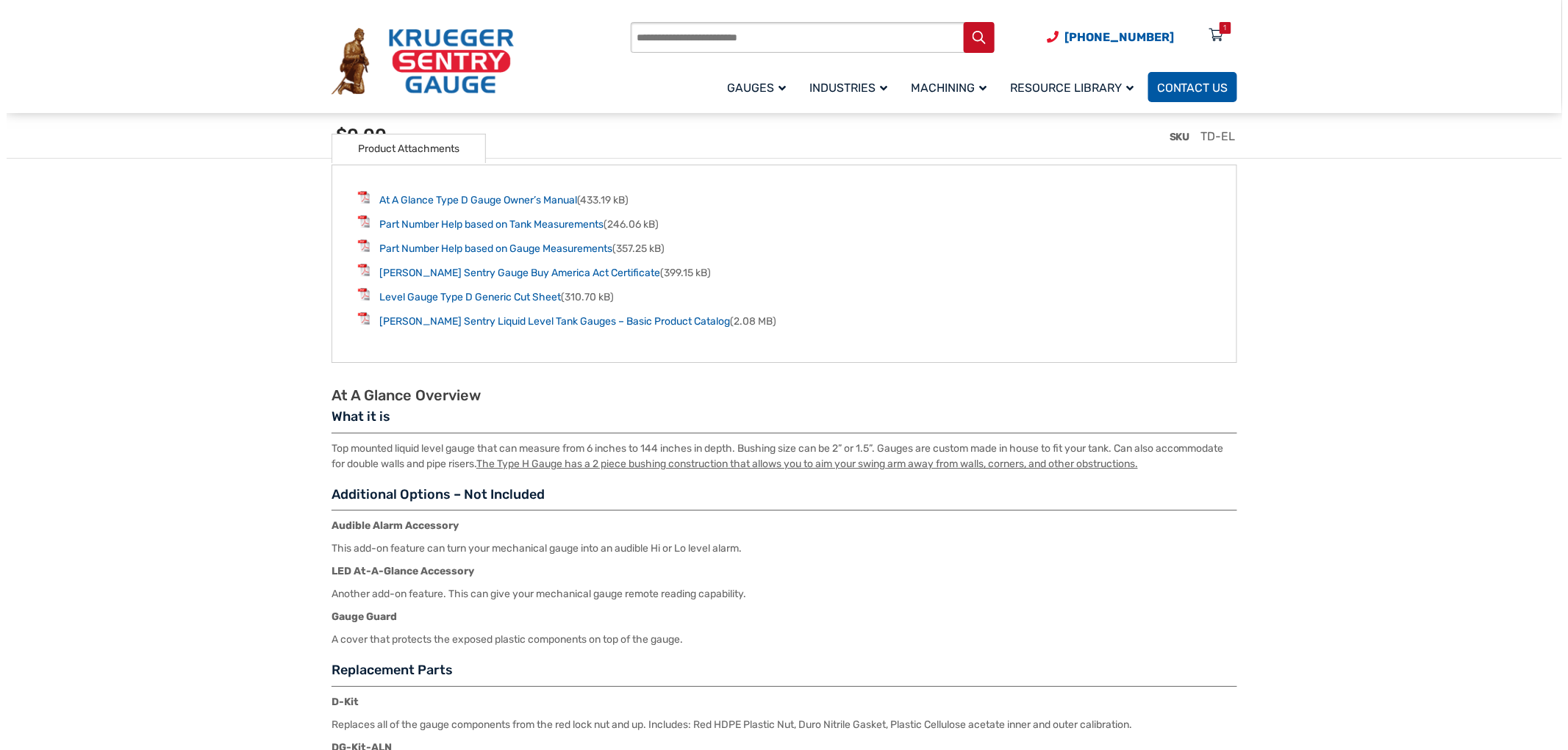
scroll to position [1959, 0]
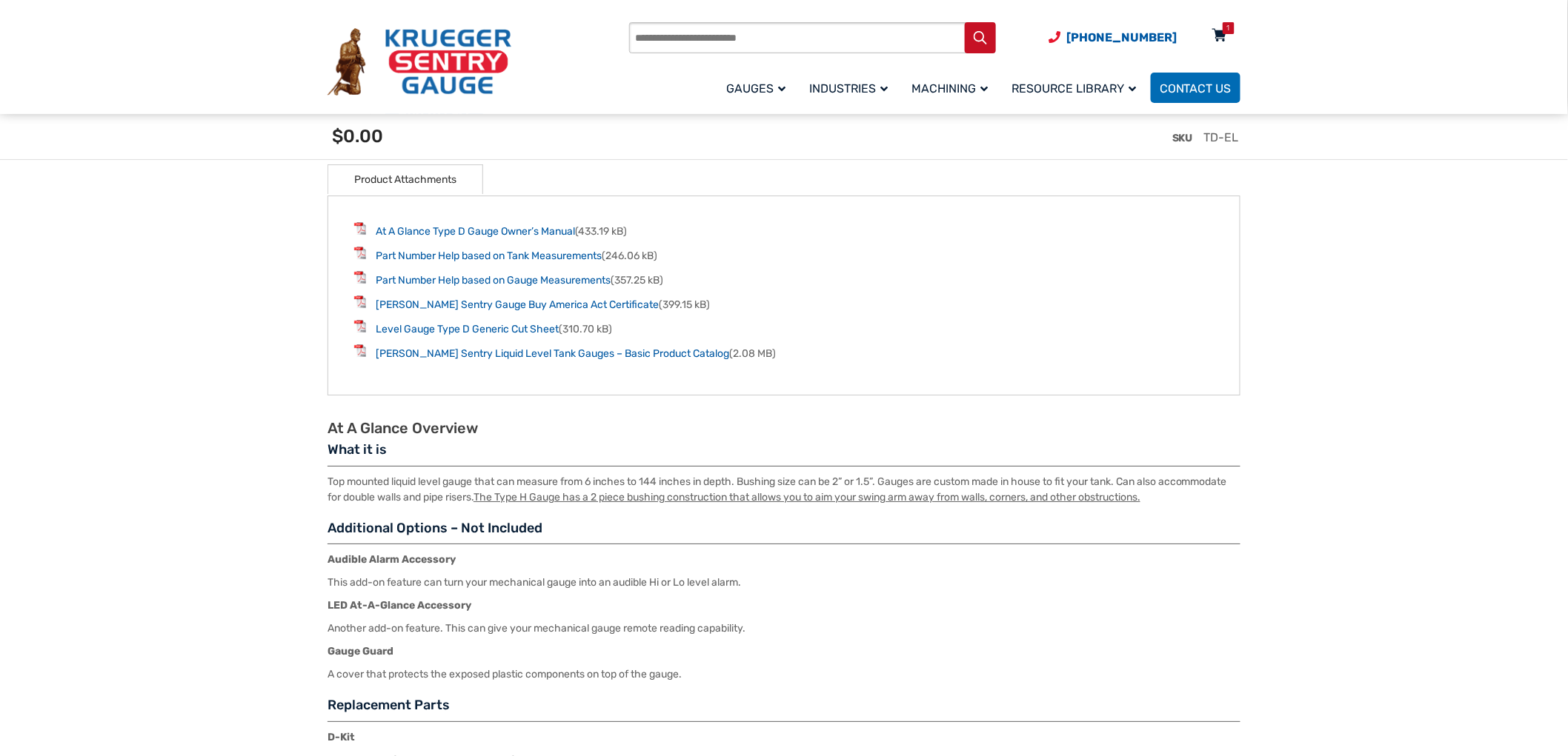
click at [1218, 40] on icon at bounding box center [1220, 36] width 15 height 24
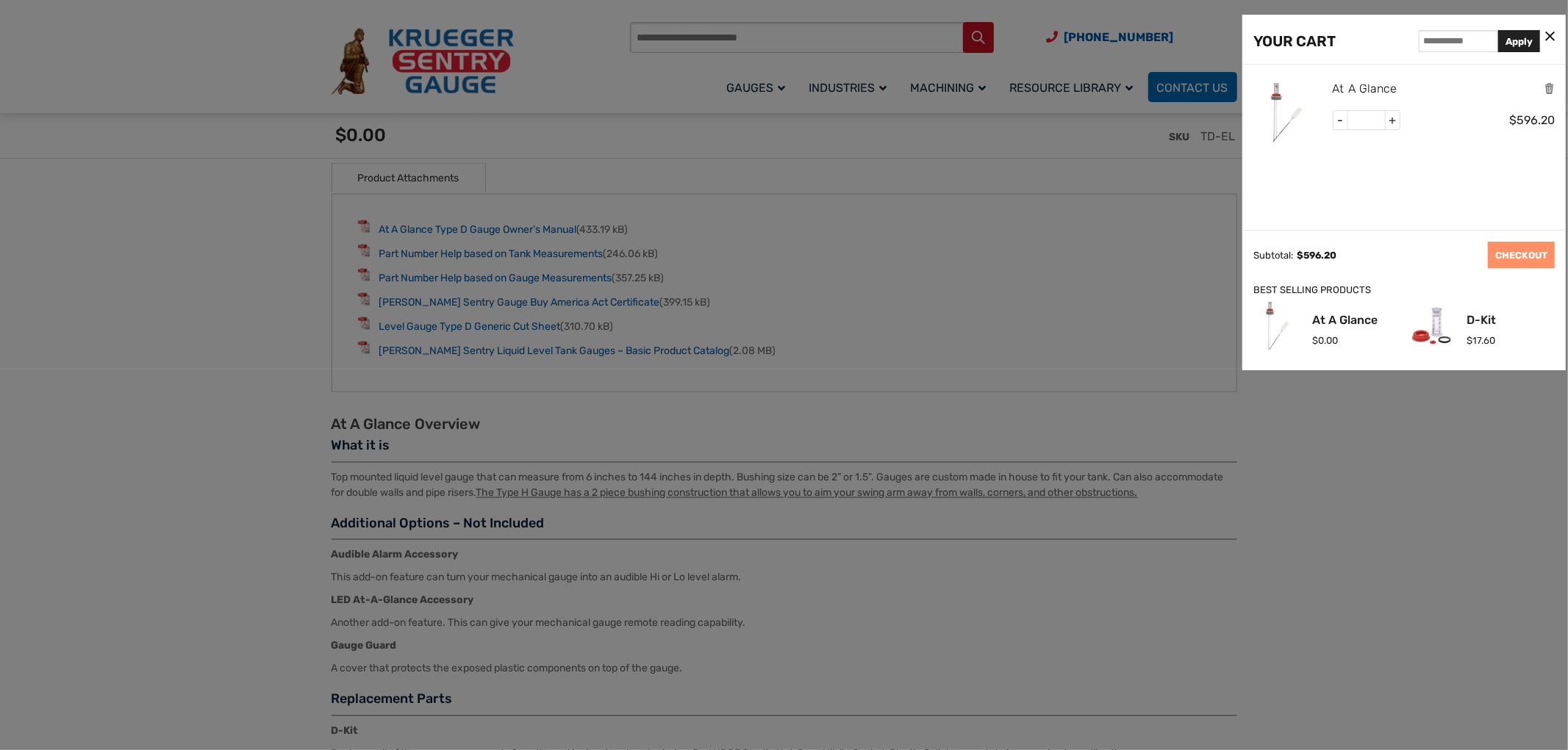
click at [1340, 89] on link "At A Glance" at bounding box center [1365, 88] width 65 height 19
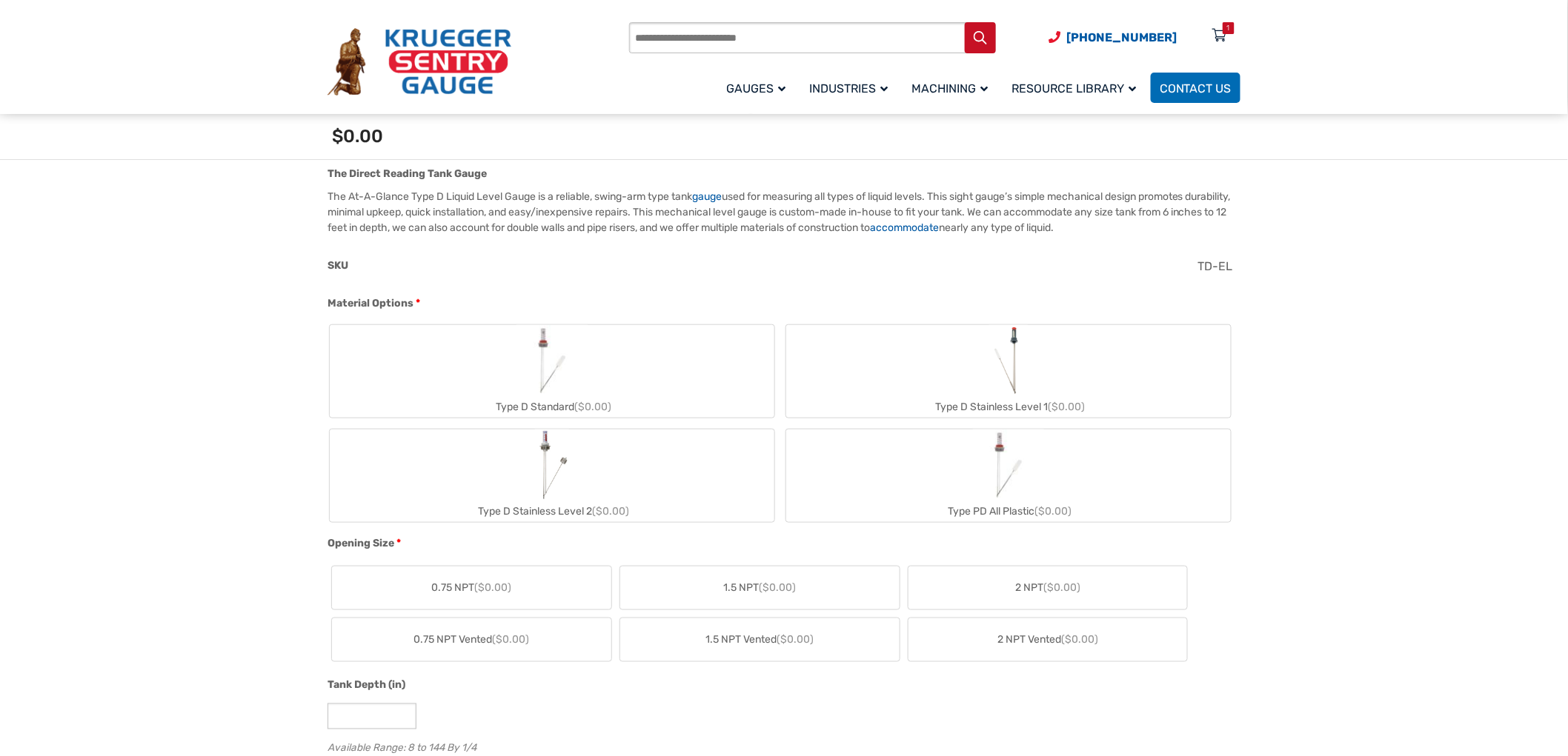
scroll to position [411, 0]
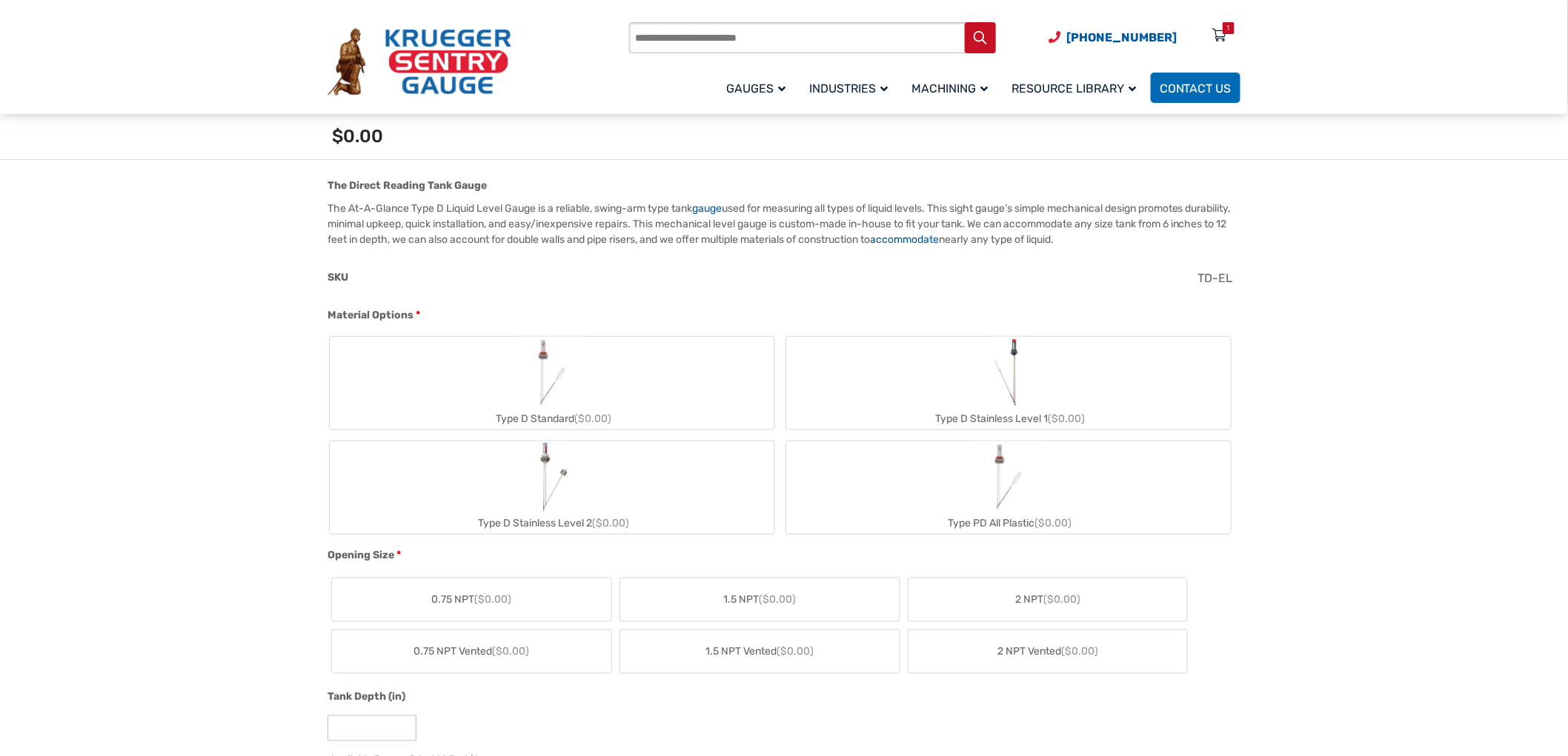
click at [643, 398] on label "Type D Standard ($0.00)" at bounding box center [552, 383] width 444 height 92
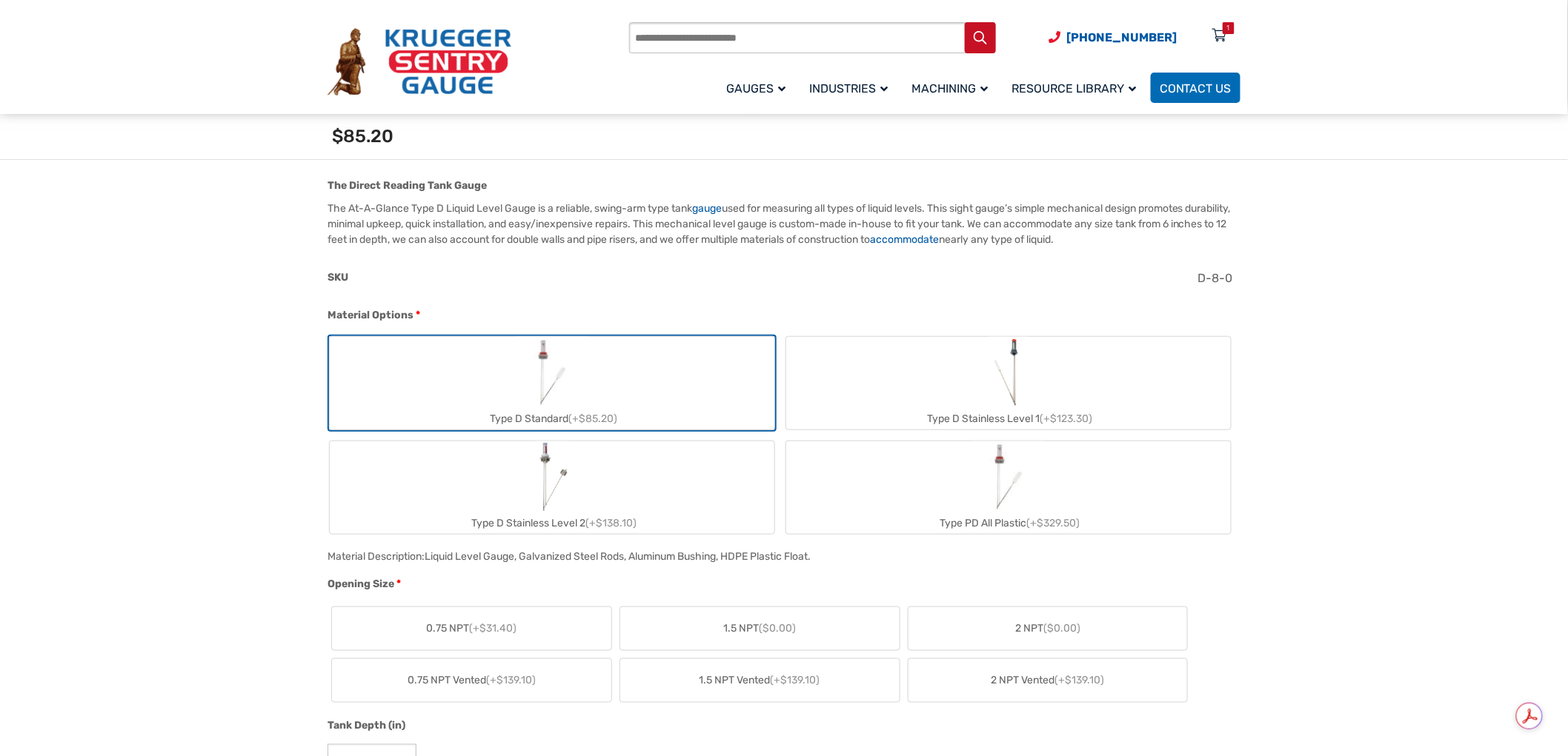
click at [1002, 608] on label "2 NPT ($0.00)" at bounding box center [1048, 629] width 279 height 43
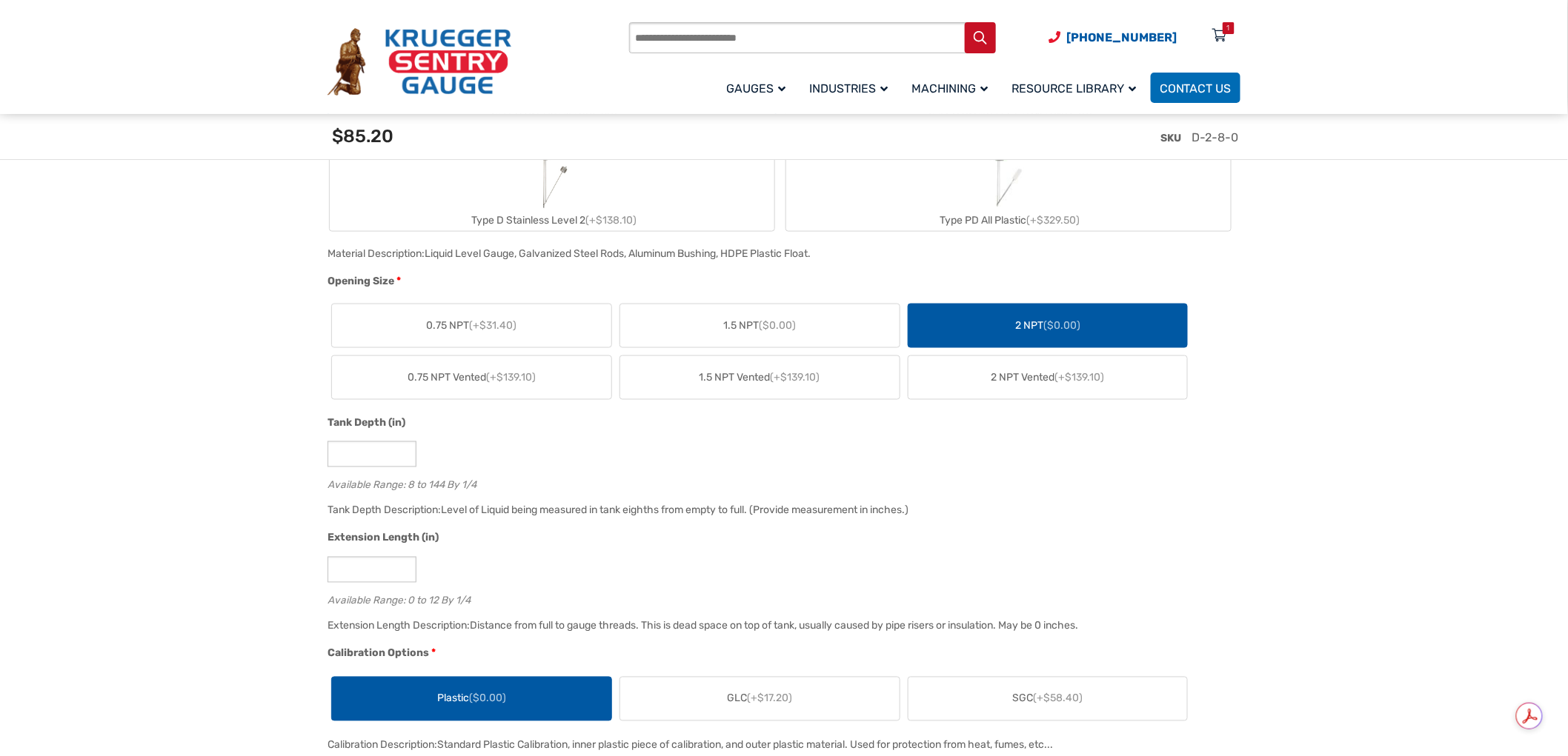
scroll to position [740, 0]
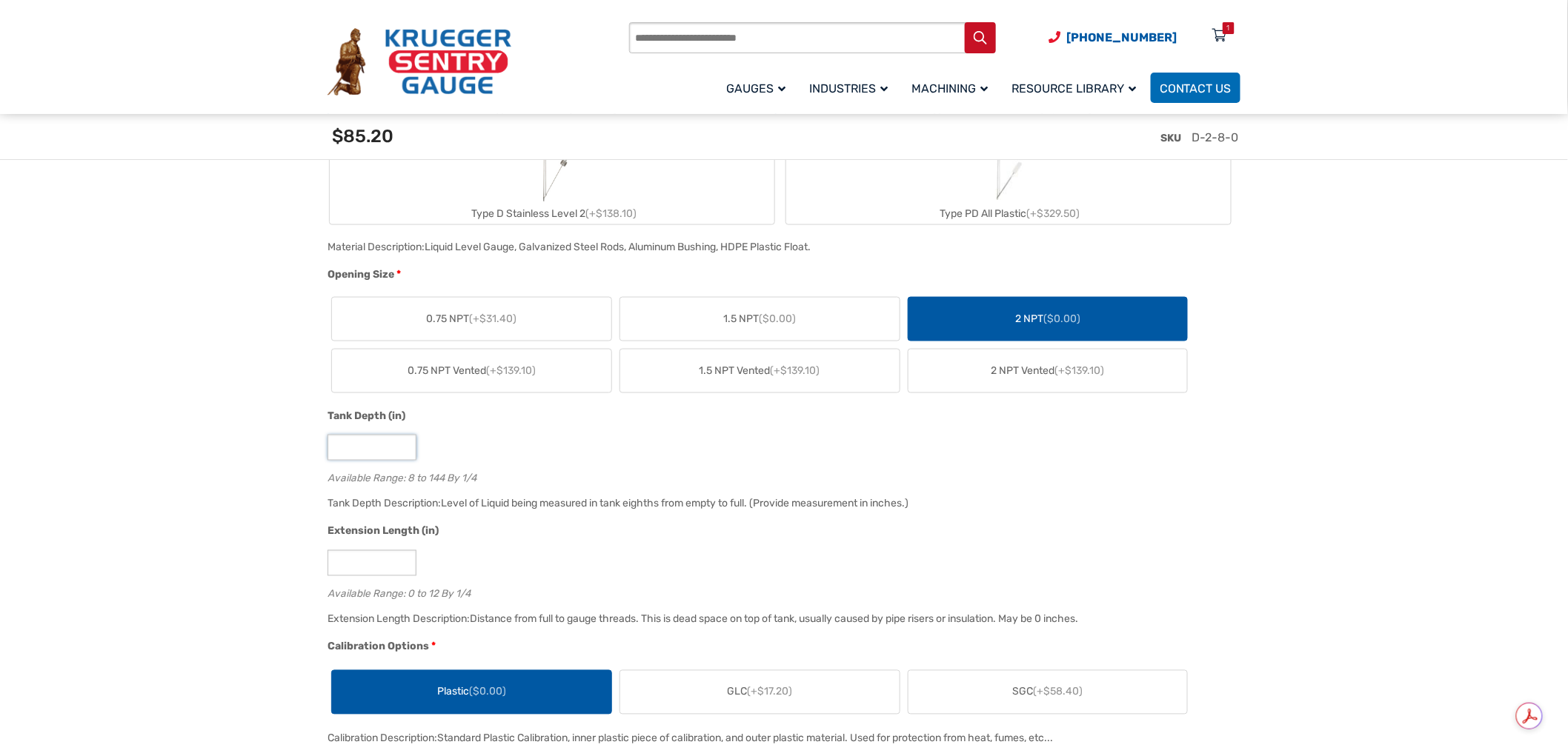
drag, startPoint x: 320, startPoint y: 449, endPoint x: 297, endPoint y: 450, distance: 23.0
type input "***"
click at [516, 530] on div "Extension Length (in)" at bounding box center [780, 532] width 906 height 19
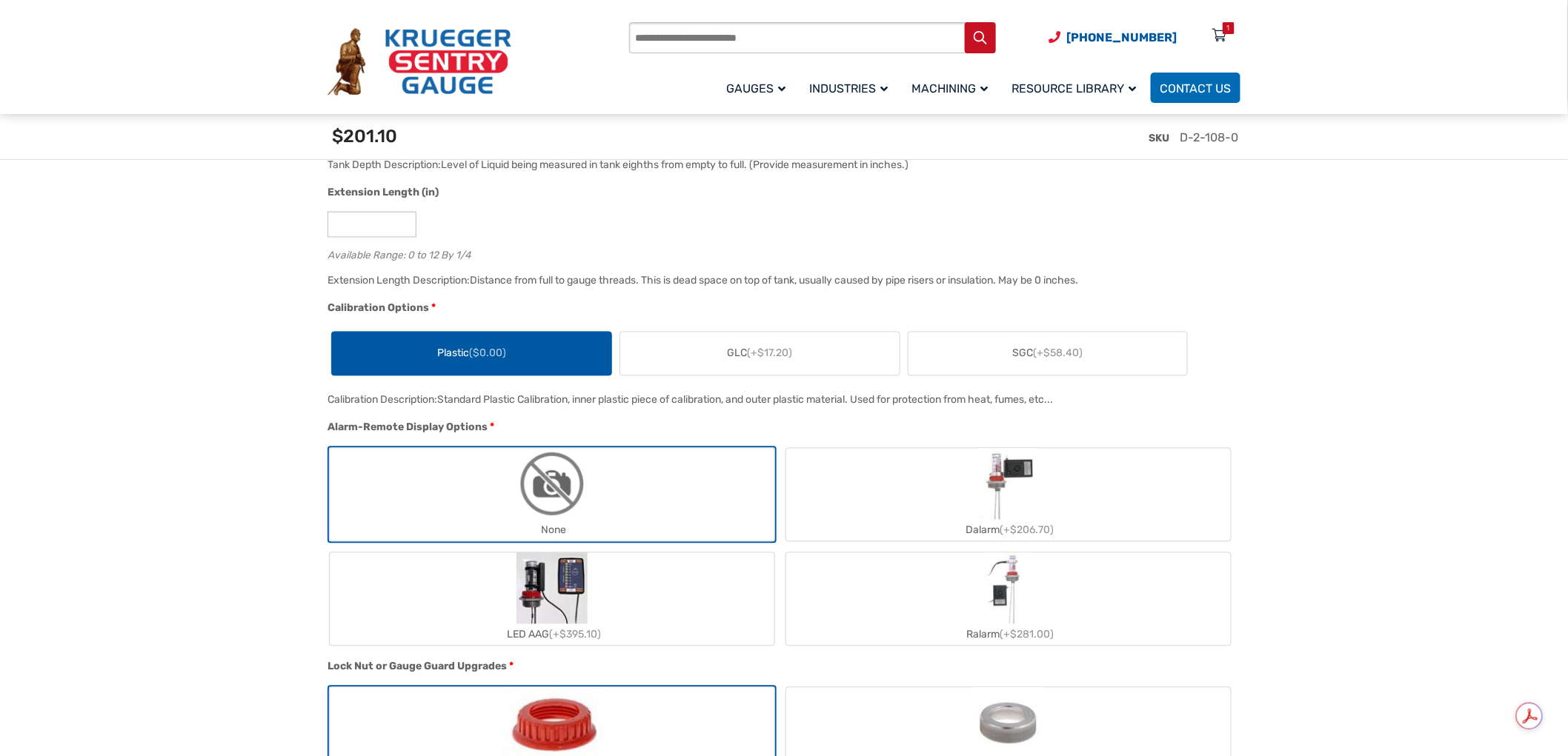
scroll to position [1234, 0]
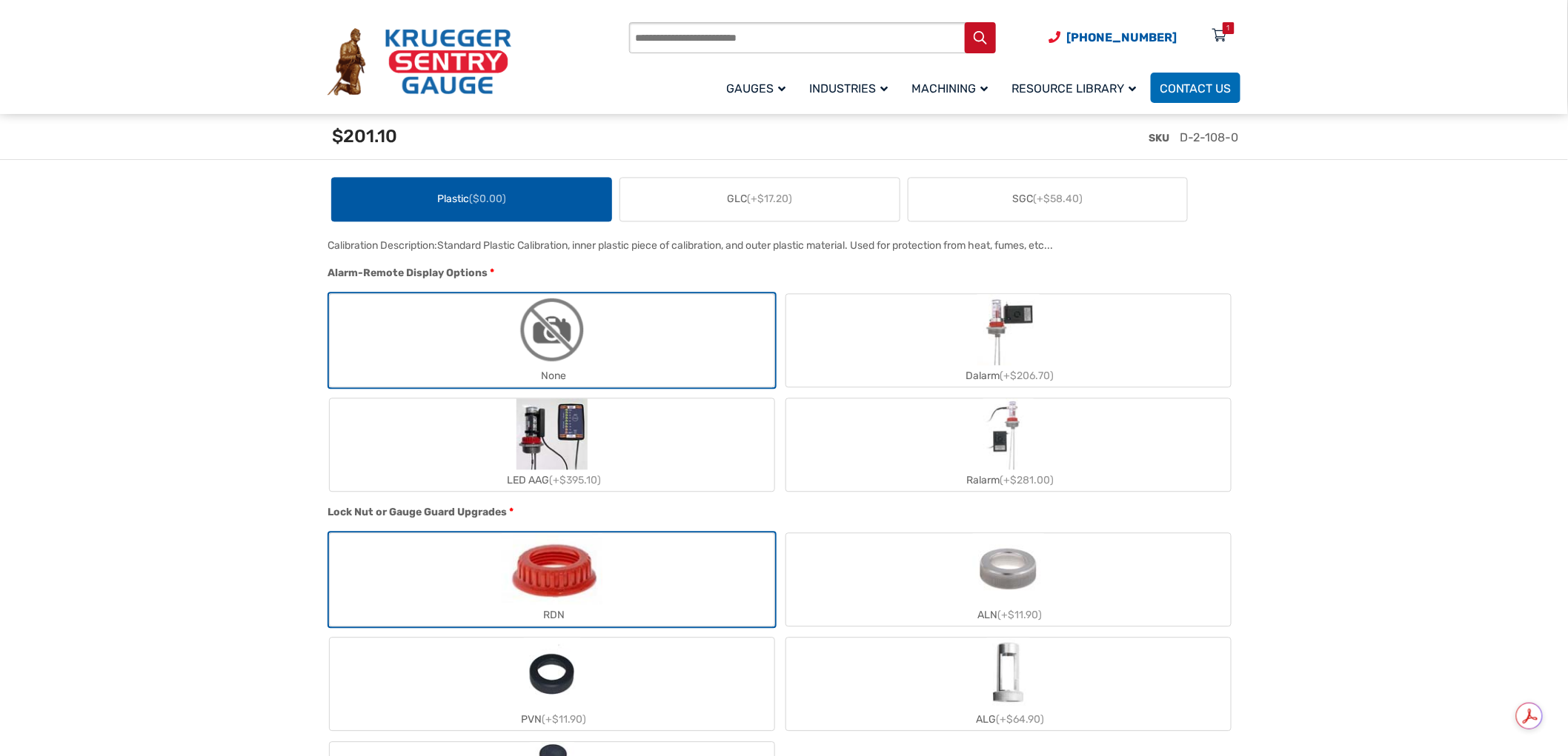
click at [591, 452] on label "LED AAG (+$395.10)" at bounding box center [552, 445] width 444 height 92
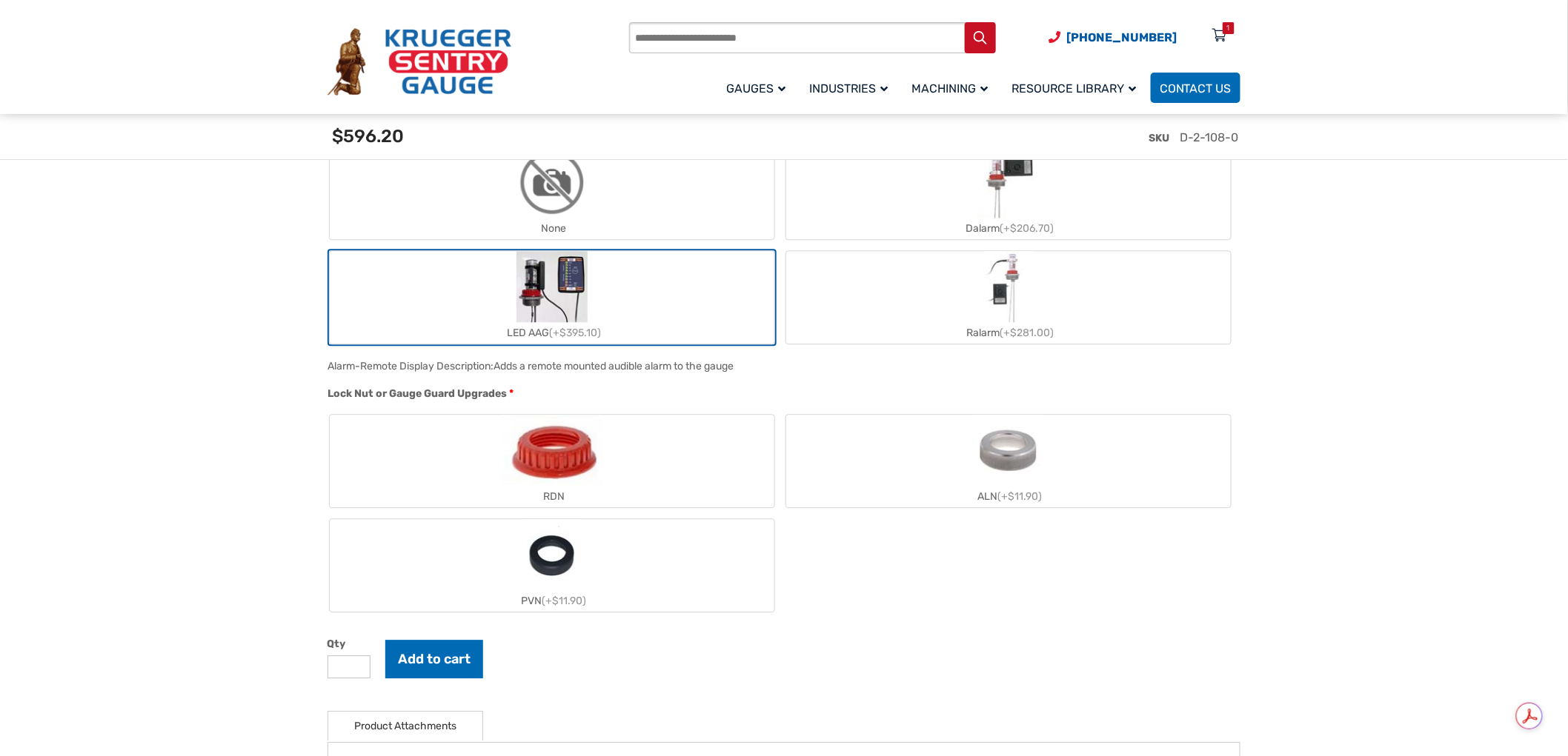
scroll to position [1398, 0]
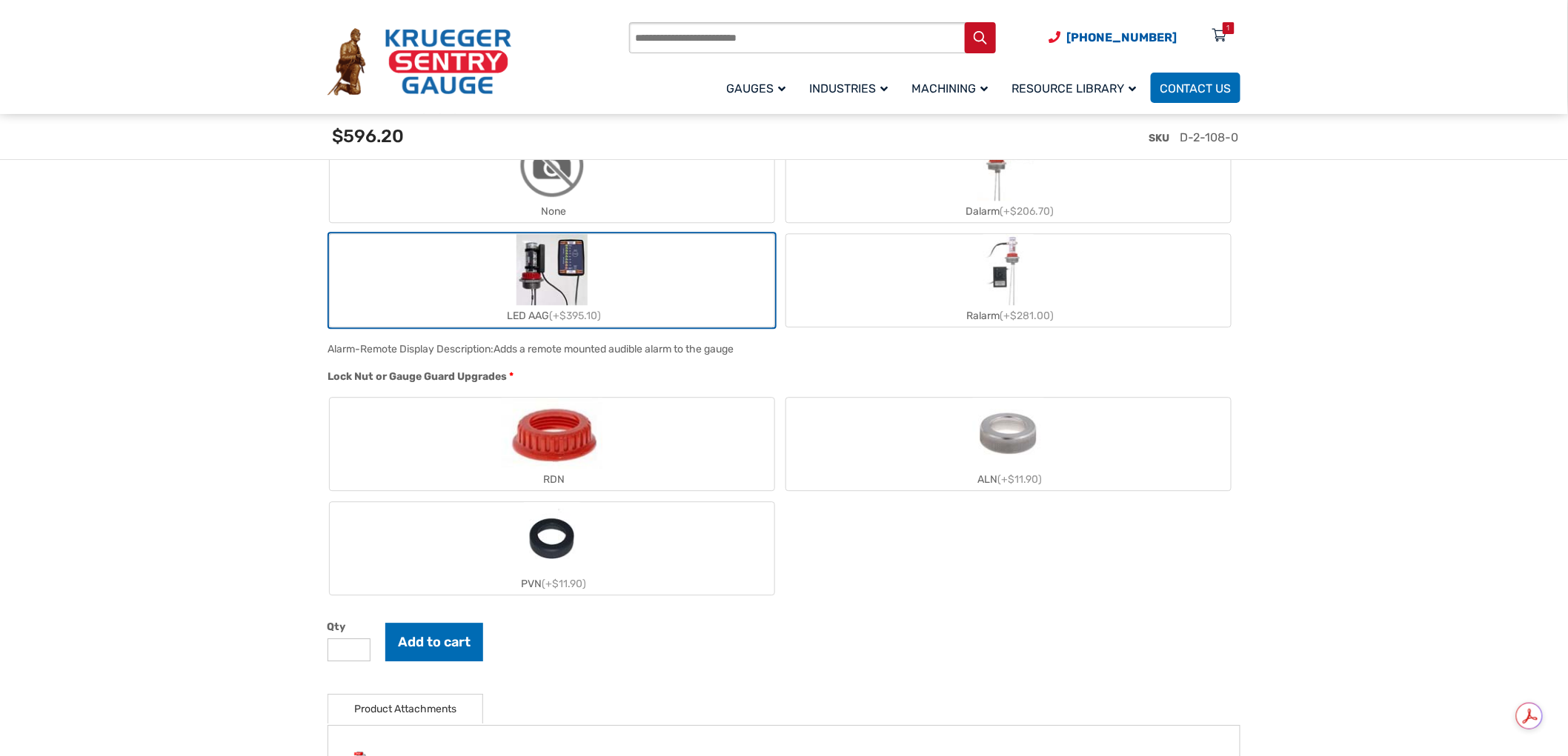
click at [646, 459] on label "RDN" at bounding box center [552, 444] width 444 height 92
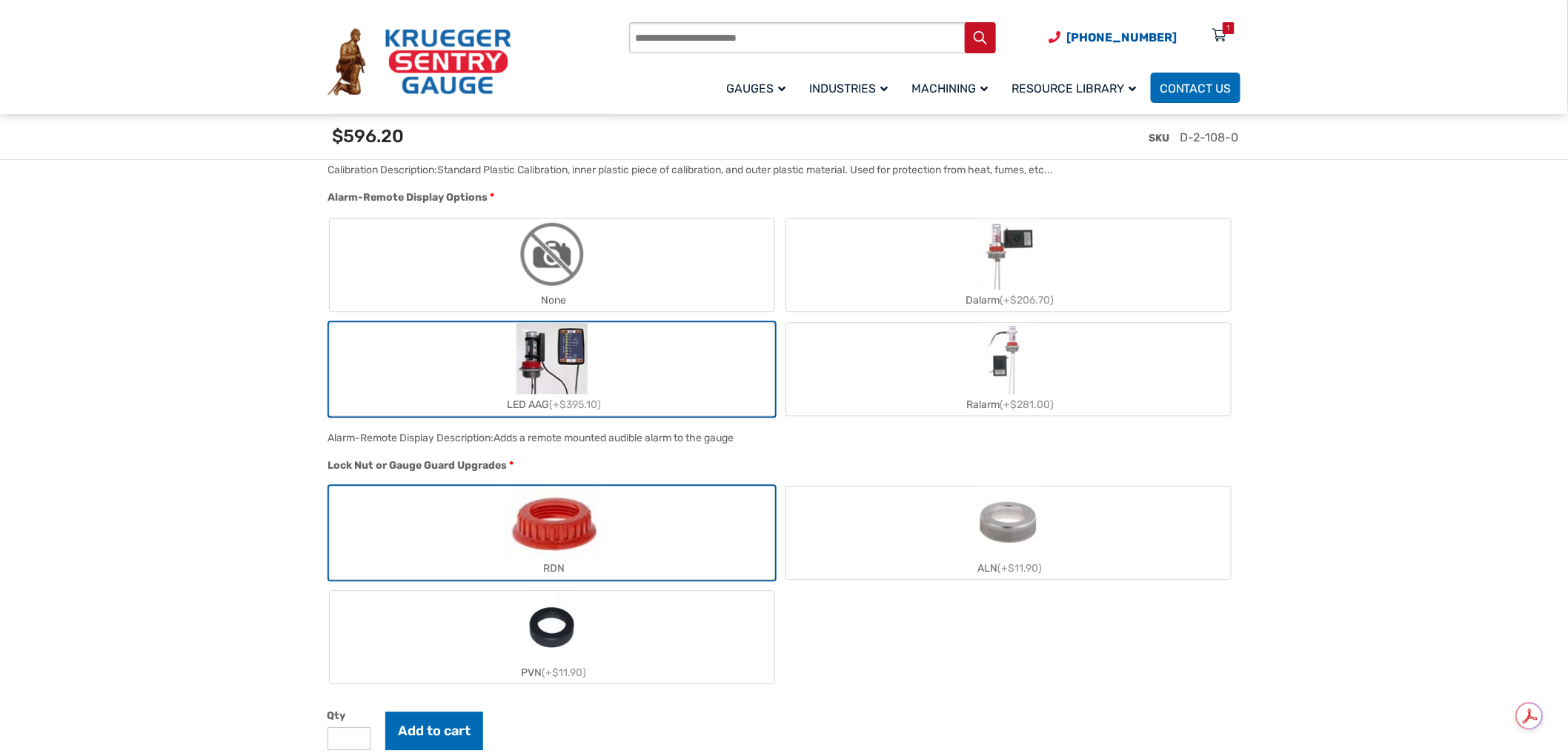
scroll to position [1151, 0]
